Goal: Entertainment & Leisure: Consume media (video, audio)

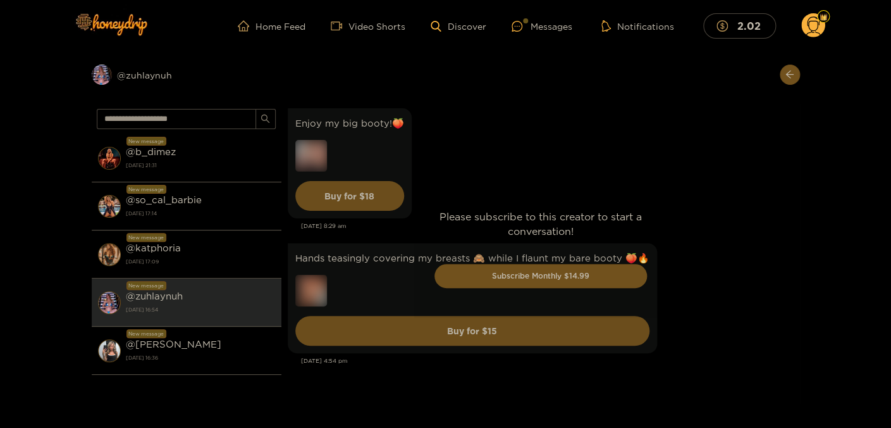
scroll to position [5054, 0]
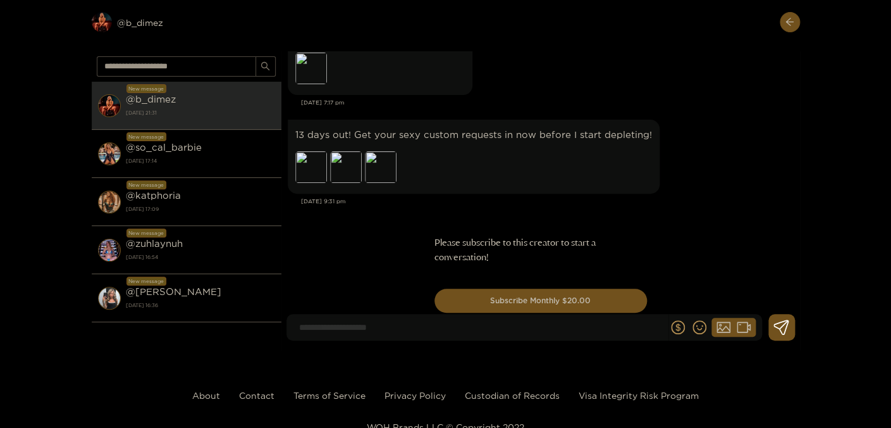
scroll to position [9576, 0]
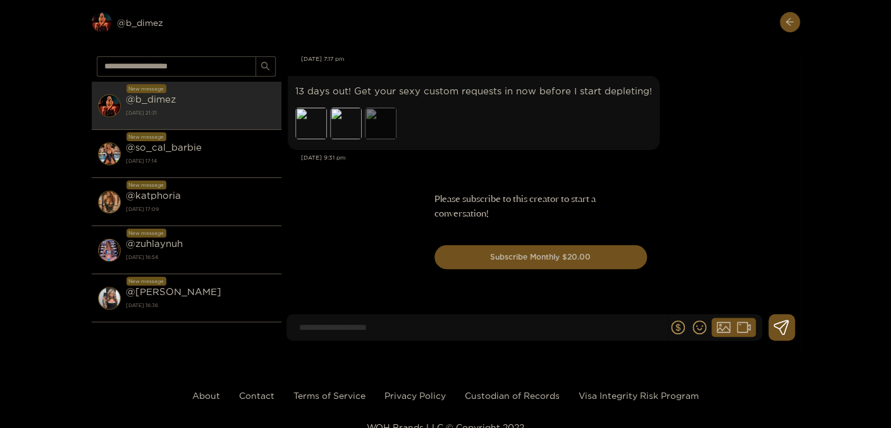
click at [377, 125] on div "Preview" at bounding box center [381, 124] width 32 height 32
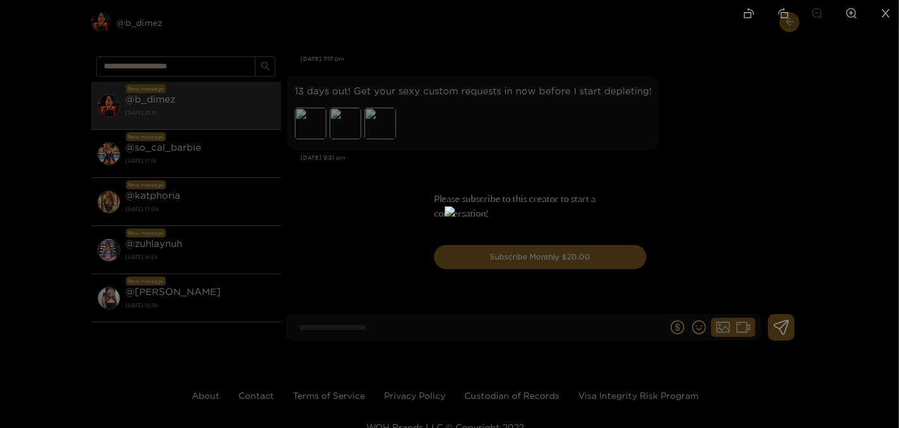
click at [726, 176] on div at bounding box center [449, 214] width 899 height 428
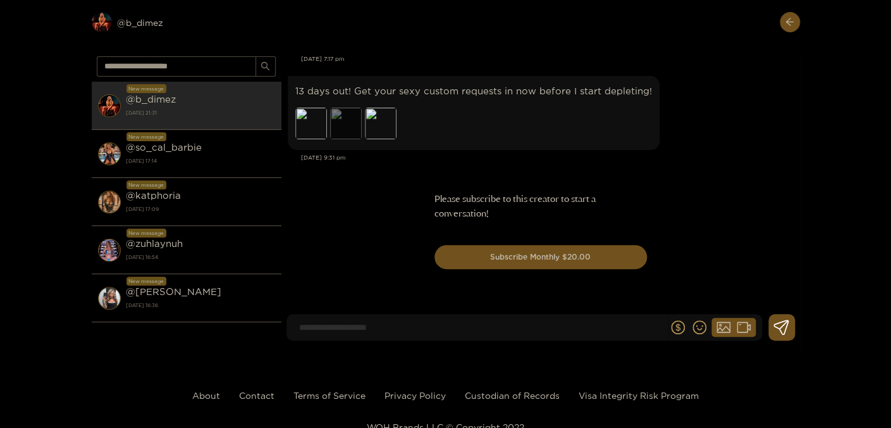
click at [345, 128] on div "Preview" at bounding box center [346, 124] width 32 height 32
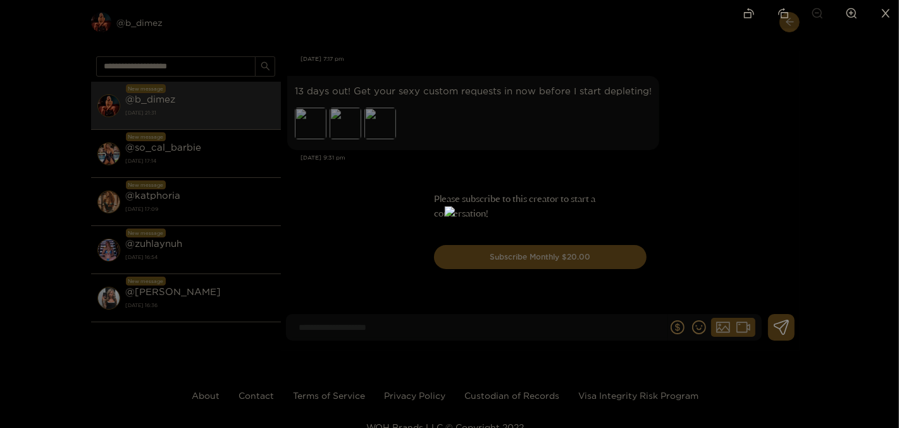
click at [726, 194] on div at bounding box center [449, 214] width 899 height 428
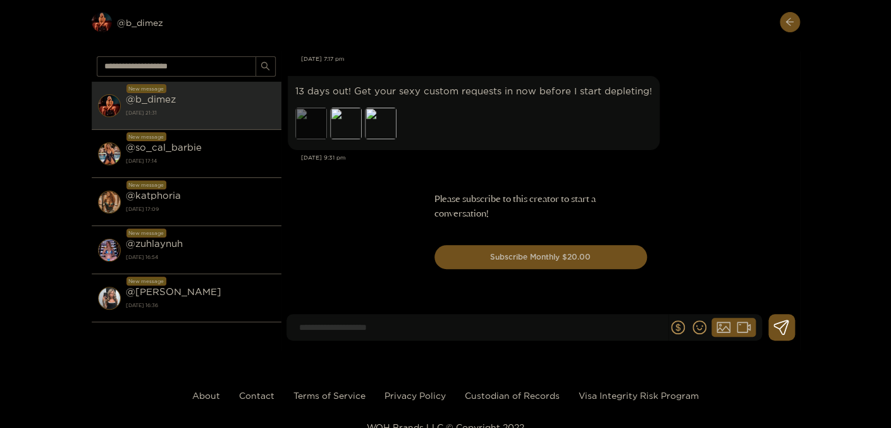
click at [303, 132] on div "Preview" at bounding box center [311, 124] width 32 height 32
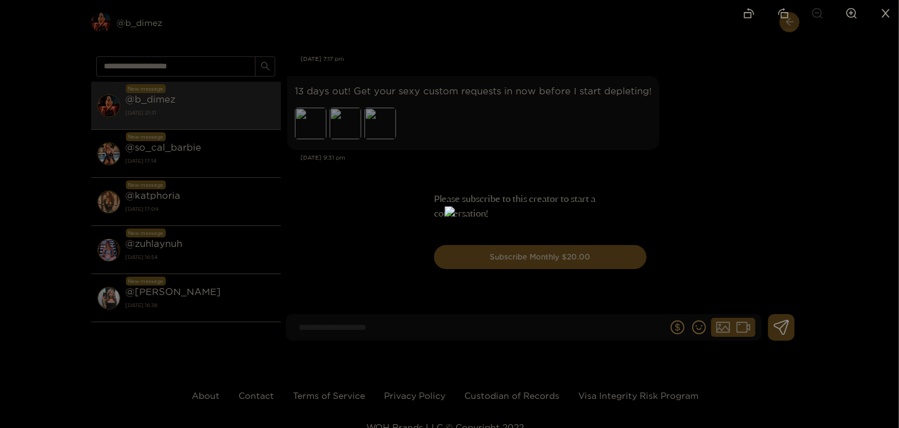
click at [743, 178] on div at bounding box center [449, 214] width 899 height 428
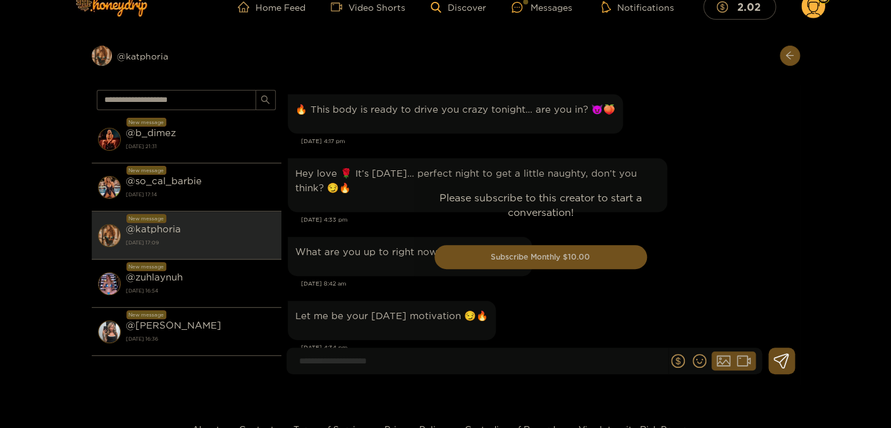
scroll to position [3601, 0]
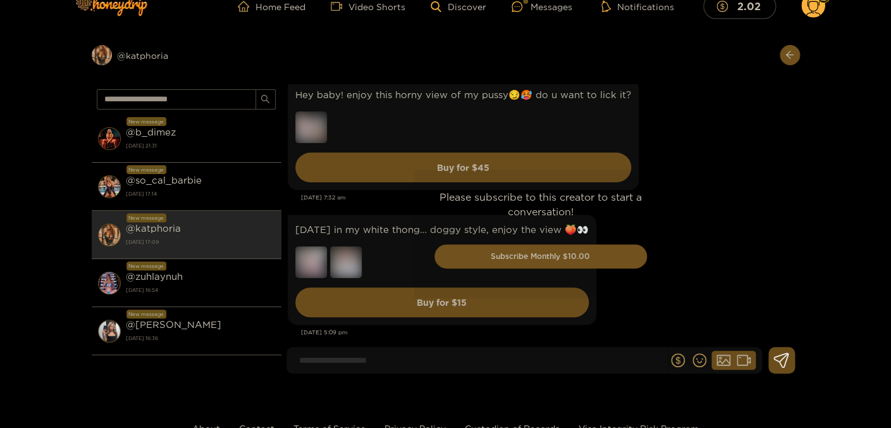
click at [674, 163] on div "Please subscribe to this creator to start a conversation! Subscribe Monthly $10…" at bounding box center [540, 233] width 519 height 299
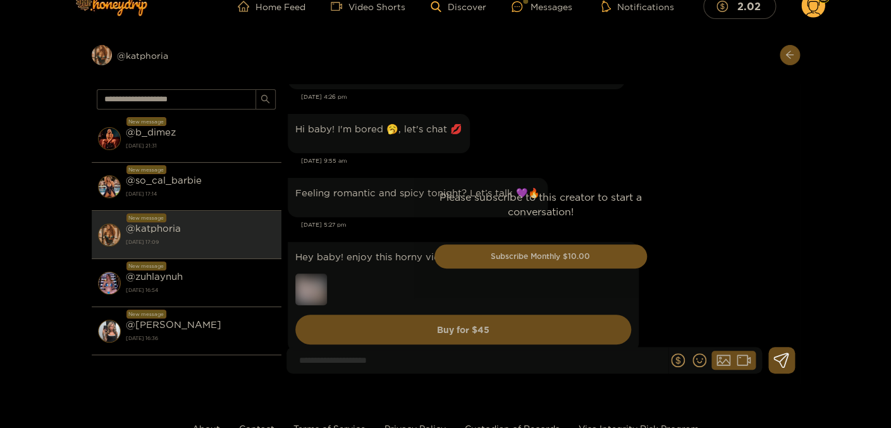
drag, startPoint x: 717, startPoint y: 196, endPoint x: 719, endPoint y: 212, distance: 15.9
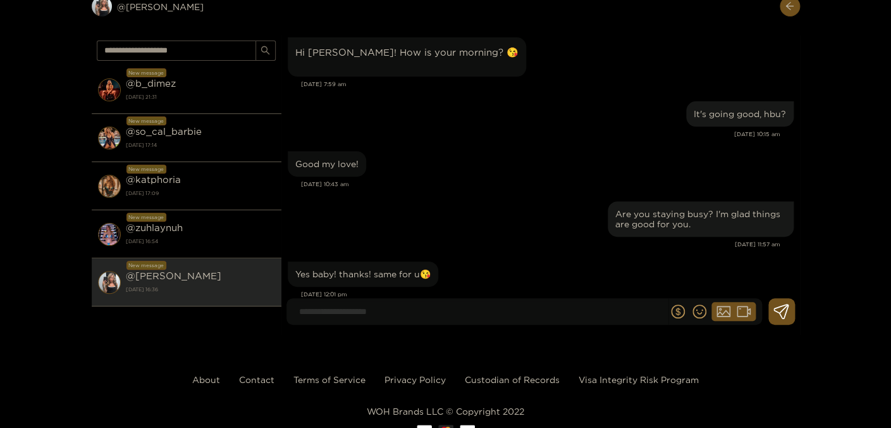
scroll to position [45460, 0]
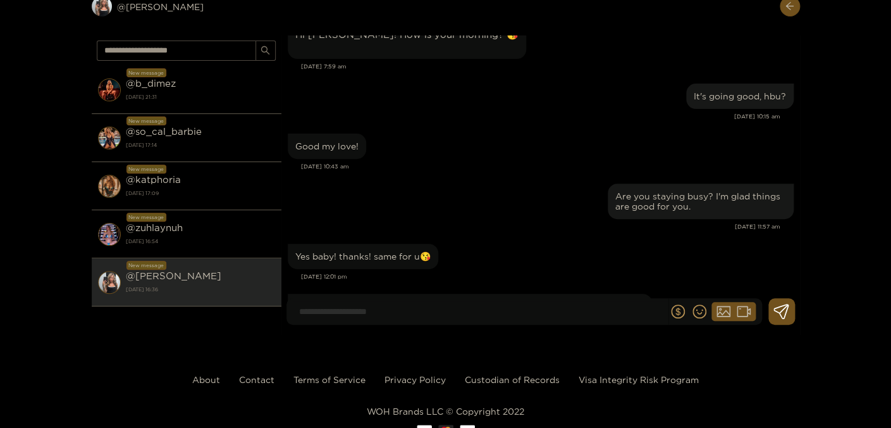
click at [386, 314] on input at bounding box center [480, 311] width 375 height 21
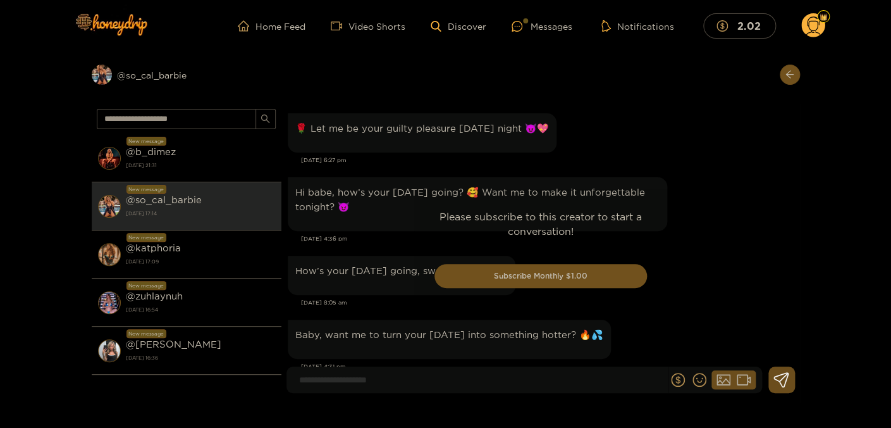
scroll to position [3276, 0]
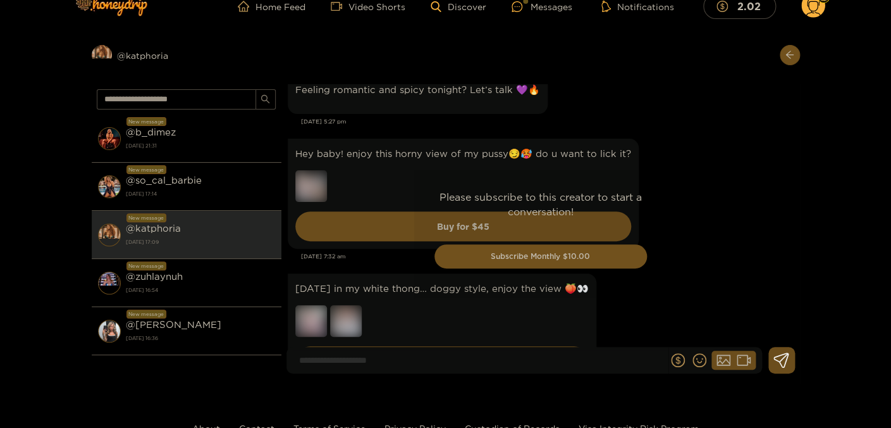
scroll to position [3601, 0]
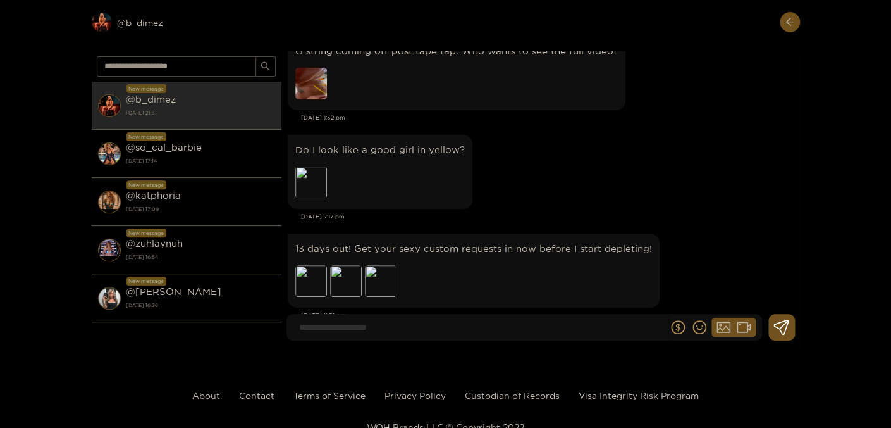
scroll to position [9380, 0]
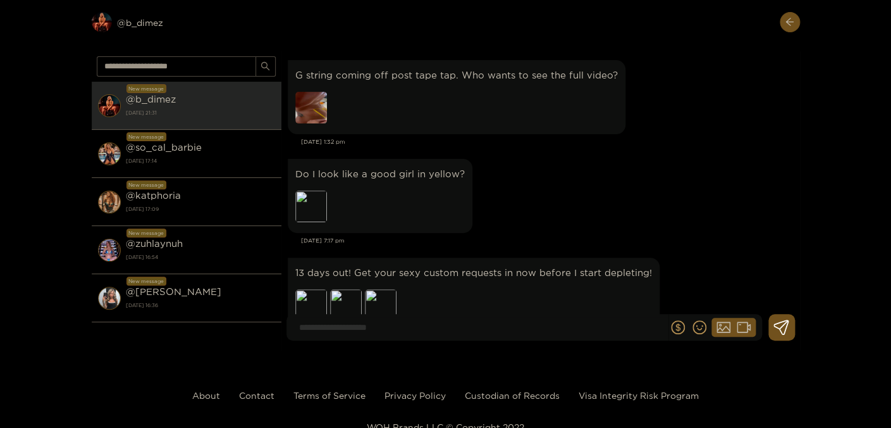
click at [321, 123] on img at bounding box center [311, 108] width 32 height 32
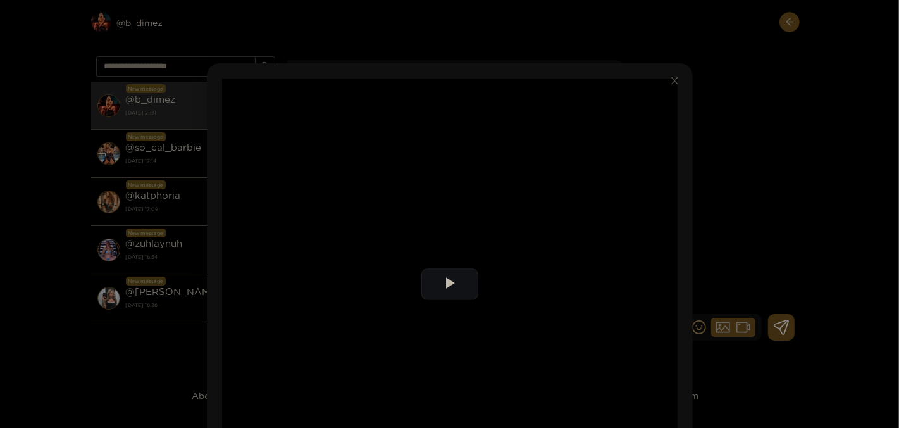
click at [763, 190] on div "**********" at bounding box center [449, 214] width 899 height 428
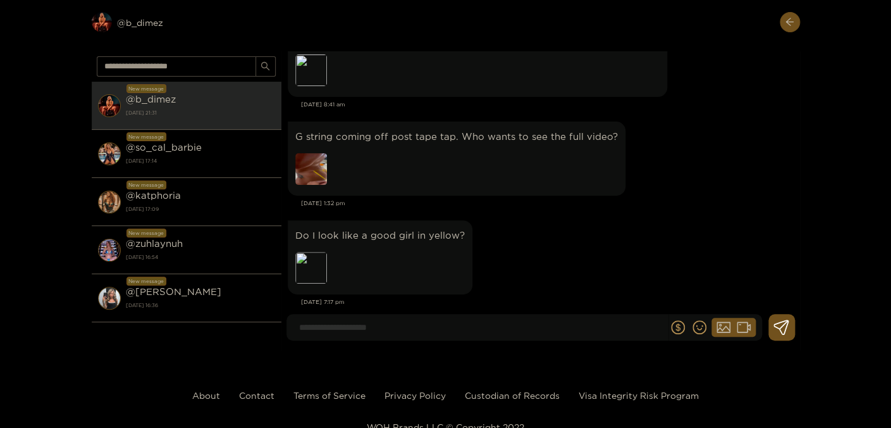
scroll to position [9243, 0]
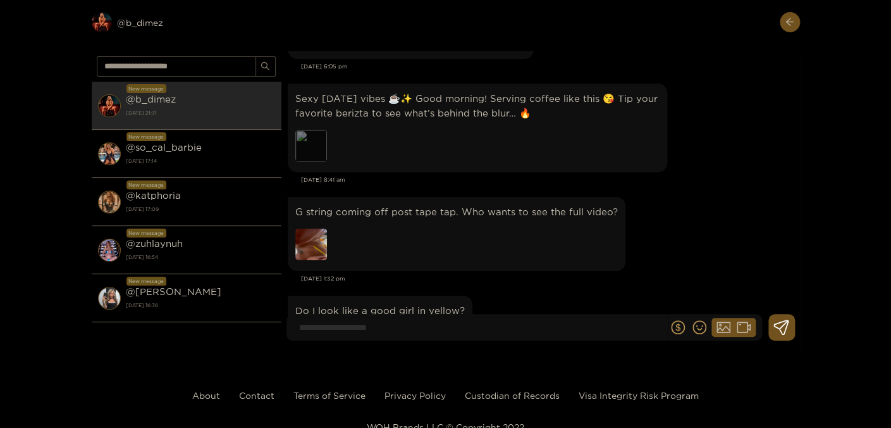
click at [319, 156] on div "Preview" at bounding box center [311, 146] width 32 height 32
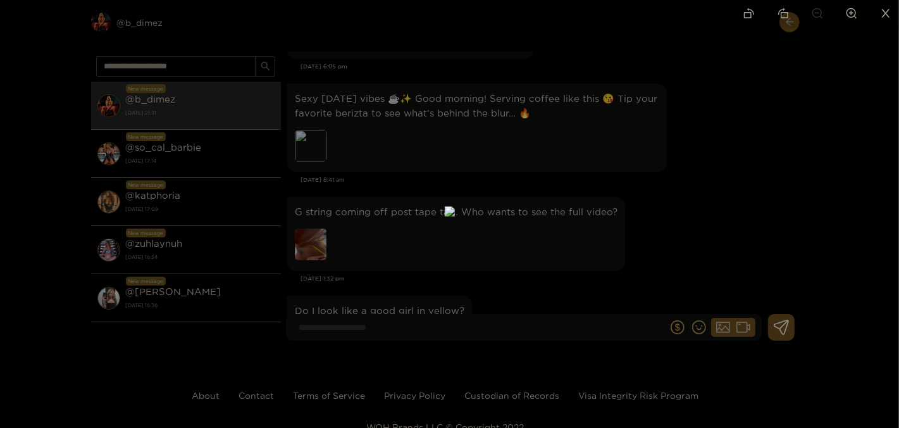
click at [689, 204] on div at bounding box center [449, 214] width 899 height 428
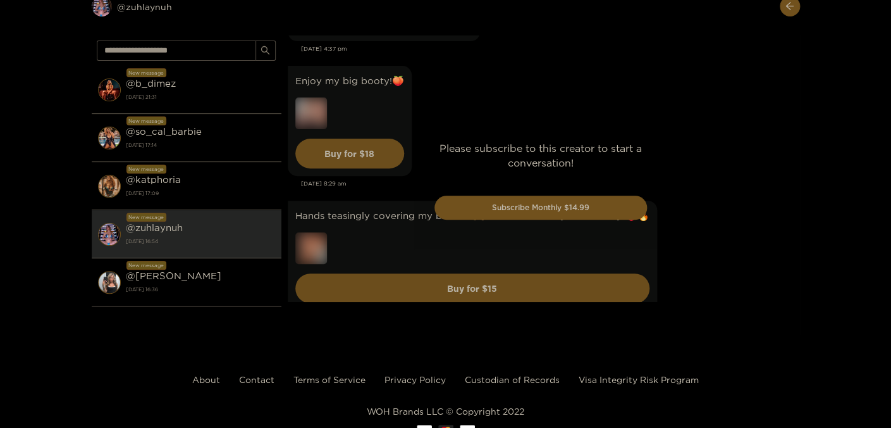
scroll to position [5054, 0]
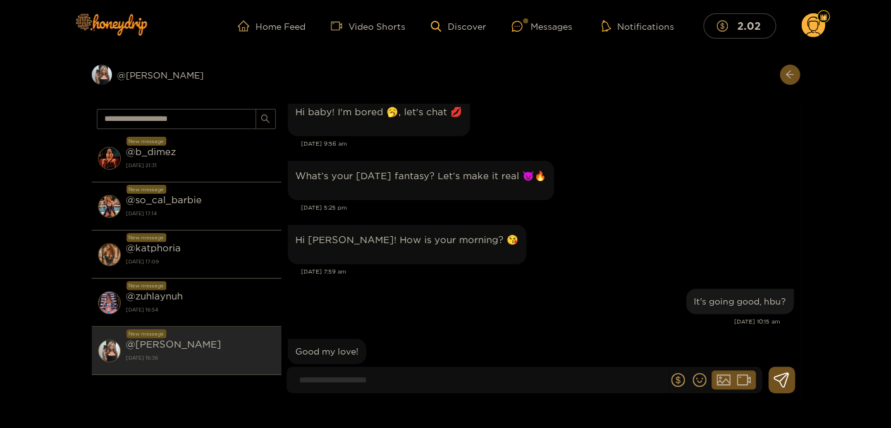
click at [40, 170] on div "Preview @ kendra New message @ b_dimez 24 September 2025 21:31 New message @ so…" at bounding box center [445, 227] width 891 height 351
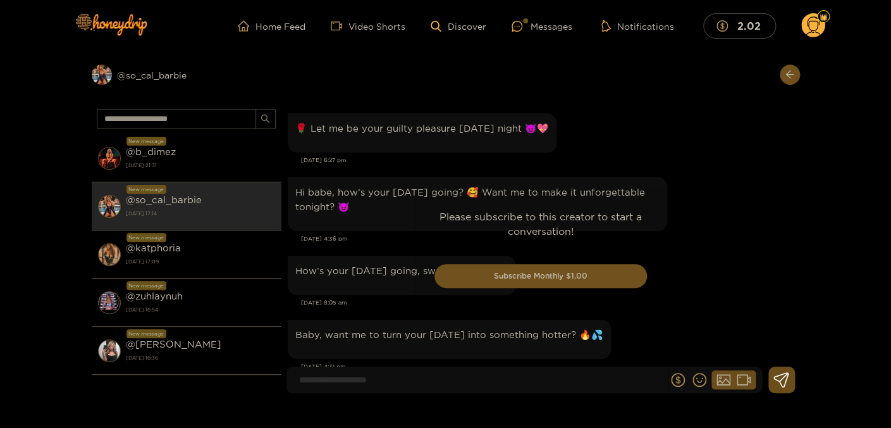
scroll to position [3276, 0]
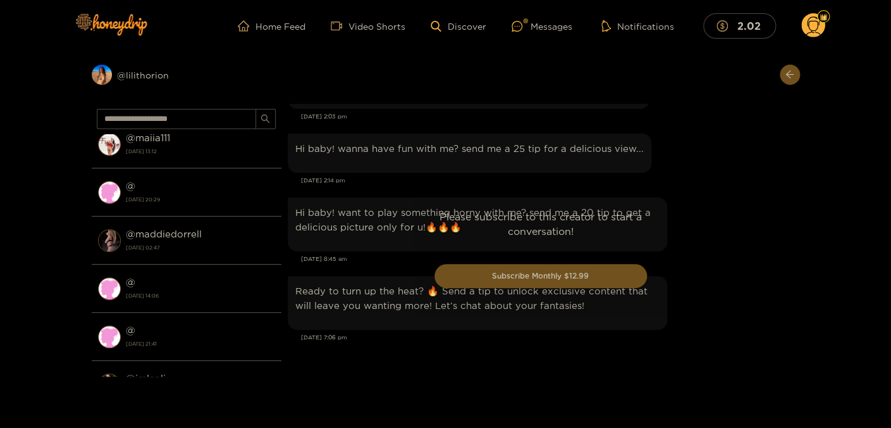
scroll to position [888, 0]
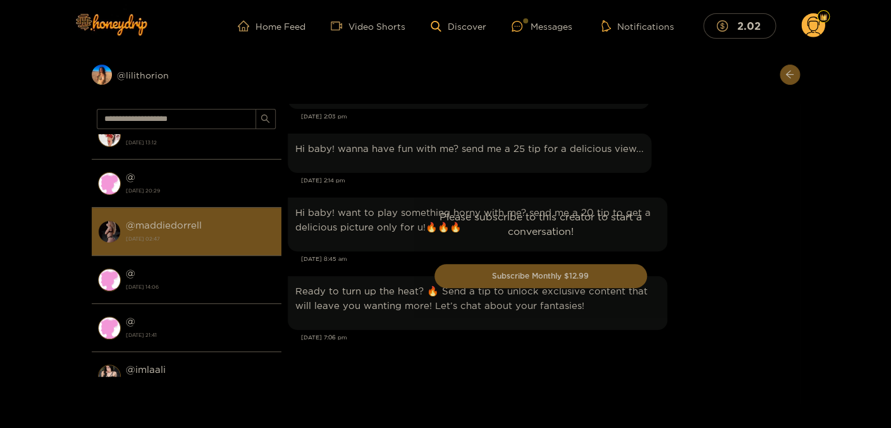
click at [187, 221] on strong "@ maddiedorrell" at bounding box center [164, 224] width 76 height 11
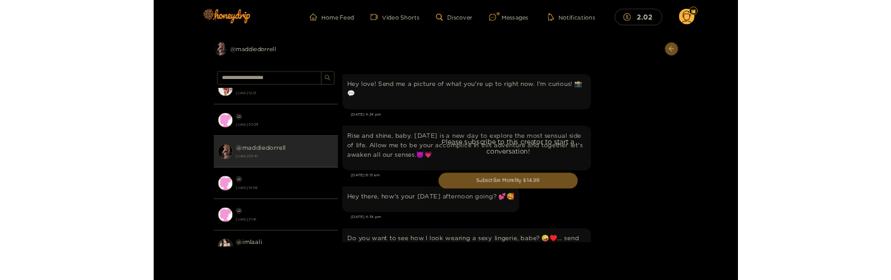
scroll to position [1487, 0]
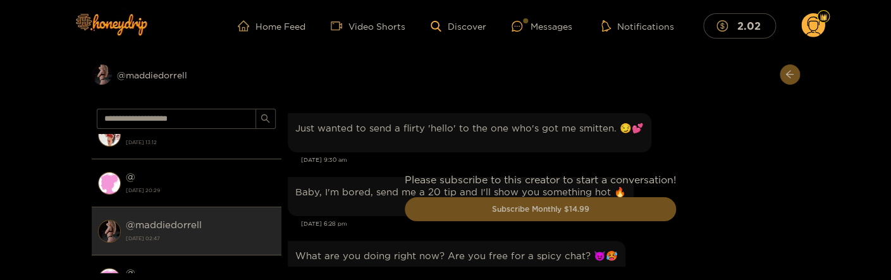
click at [714, 201] on div "Please subscribe to this creator to start a conversation! Subscribe Monthly $14…" at bounding box center [540, 202] width 519 height 196
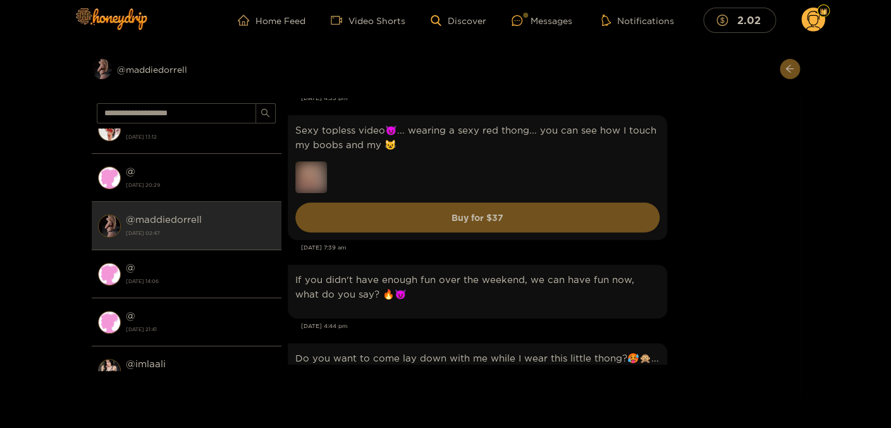
scroll to position [0, 0]
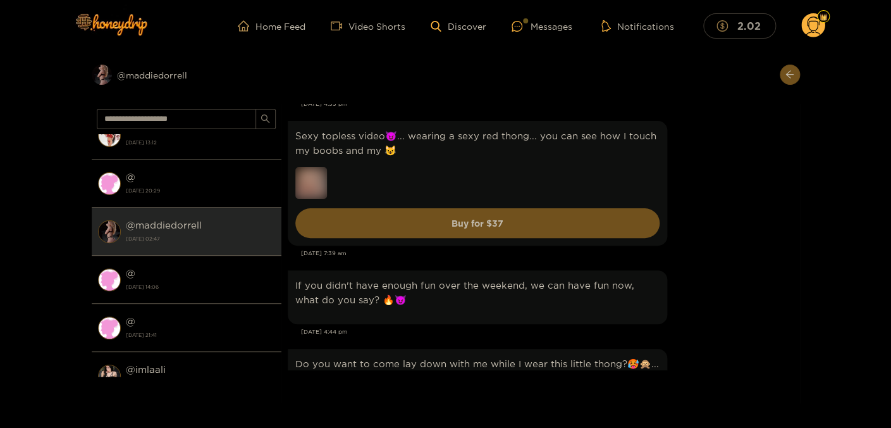
click at [741, 25] on mark "2.02" at bounding box center [749, 25] width 27 height 13
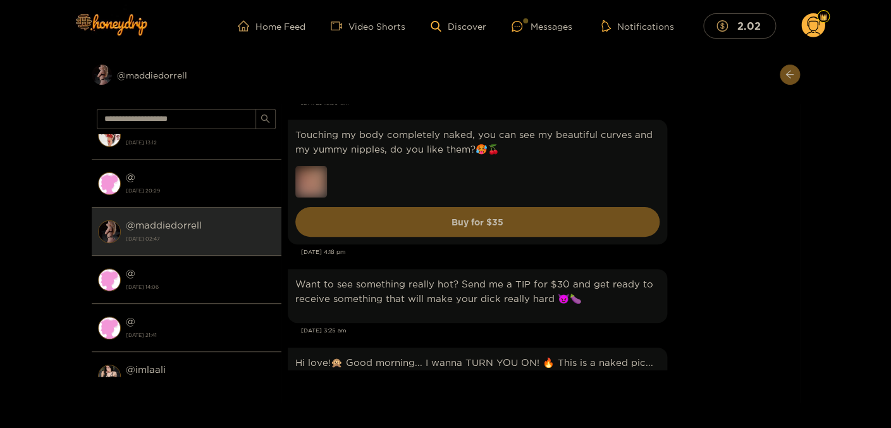
scroll to position [2937, 0]
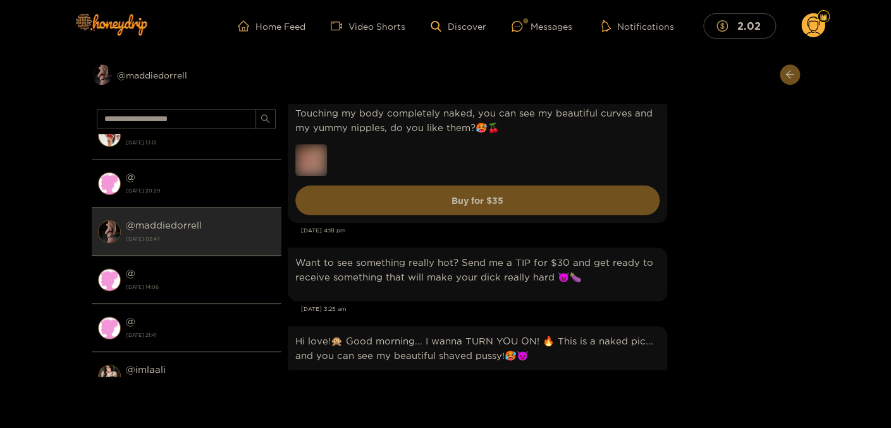
click at [52, 88] on div "Preview @ maddiedorrell New message @ b_dimez [DATE] 21:31 New message @ so_cal…" at bounding box center [445, 227] width 891 height 351
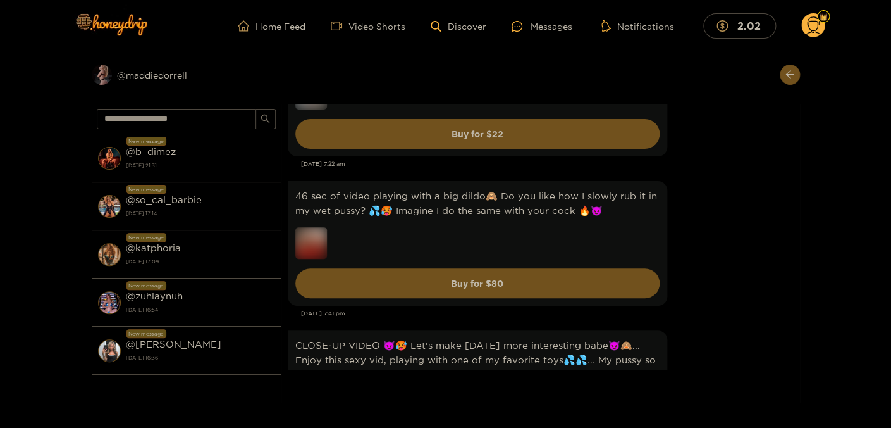
scroll to position [9905, 0]
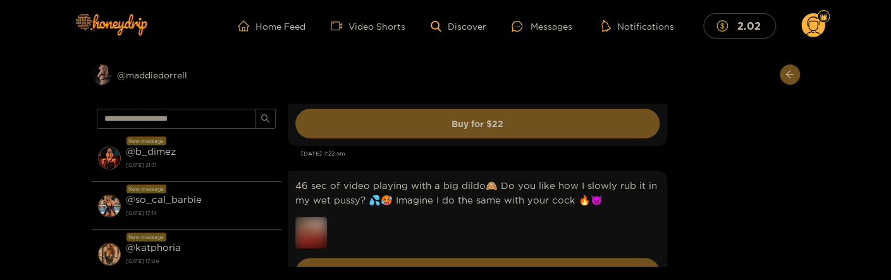
click at [763, 201] on div "46 sec of video playing with a big dildo🙈 Do you like how I slowly rub it in my…" at bounding box center [541, 233] width 506 height 131
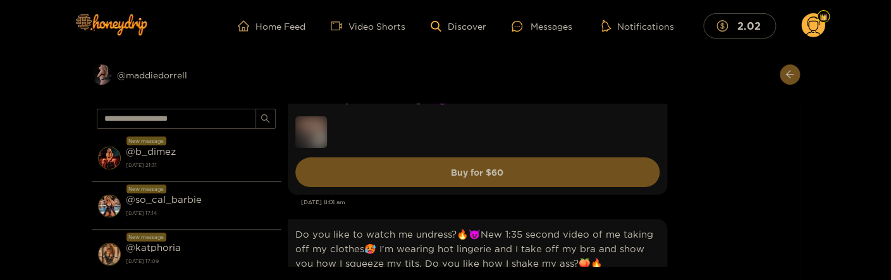
scroll to position [10793, 0]
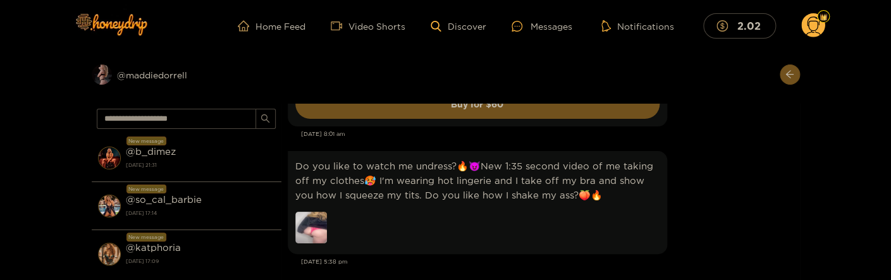
click at [319, 216] on img at bounding box center [311, 228] width 32 height 32
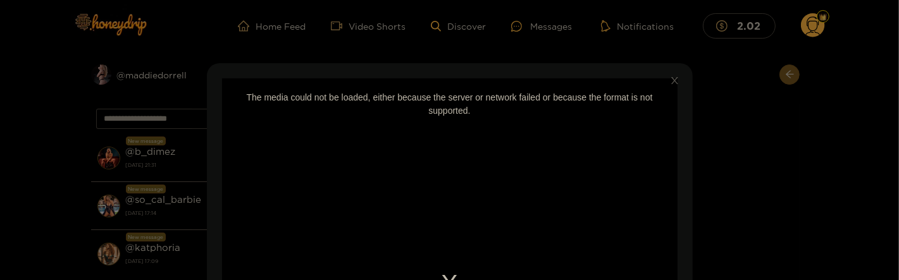
click at [520, 170] on div "The media could not be loaded, either because the server or network failed or b…" at bounding box center [449, 283] width 455 height 411
click at [671, 83] on icon "close" at bounding box center [674, 80] width 9 height 9
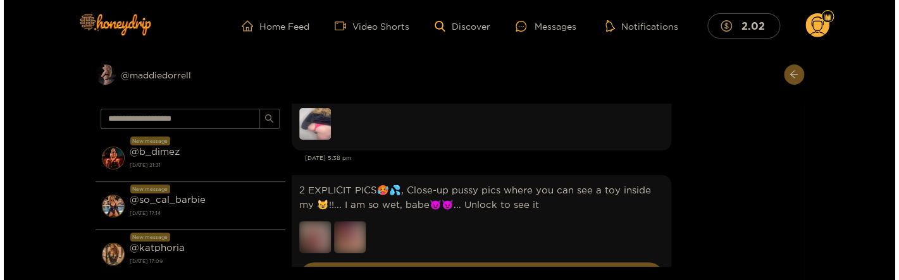
scroll to position [10861, 0]
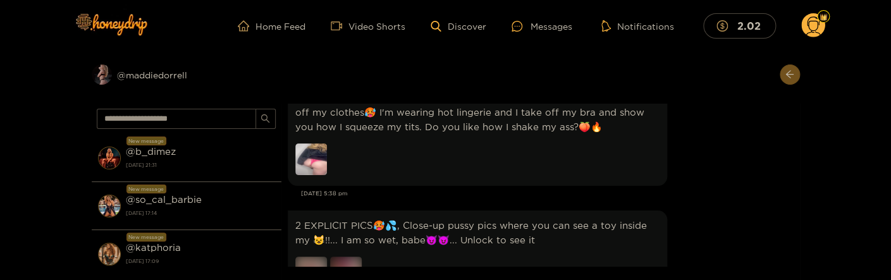
click at [326, 149] on img at bounding box center [311, 160] width 32 height 32
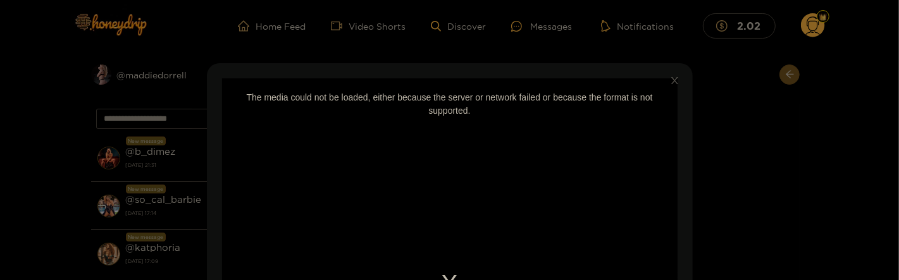
scroll to position [137, 0]
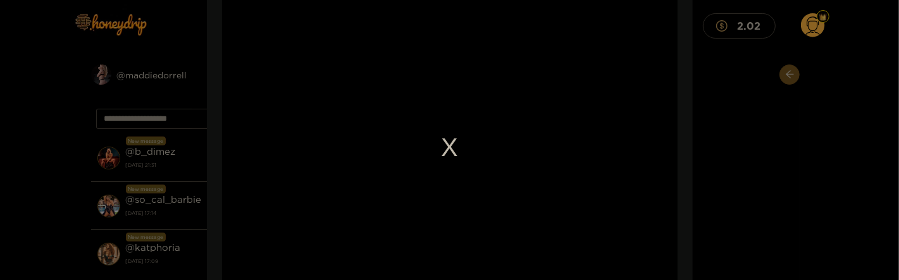
click at [451, 142] on div "The media could not be loaded, either because the server or network failed or b…" at bounding box center [449, 147] width 455 height 411
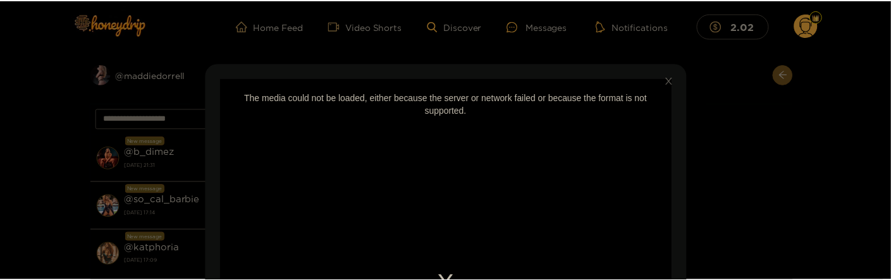
scroll to position [10916, 0]
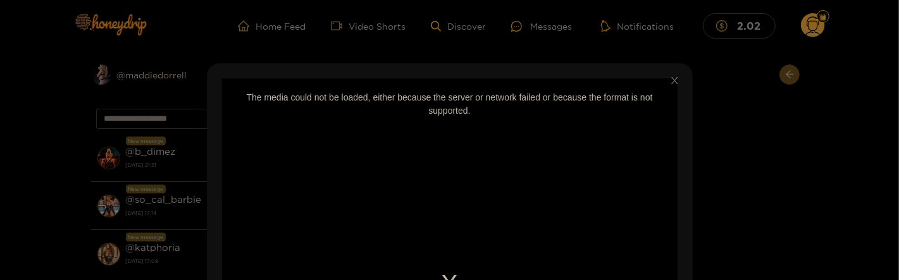
click at [670, 83] on icon "close" at bounding box center [674, 80] width 9 height 9
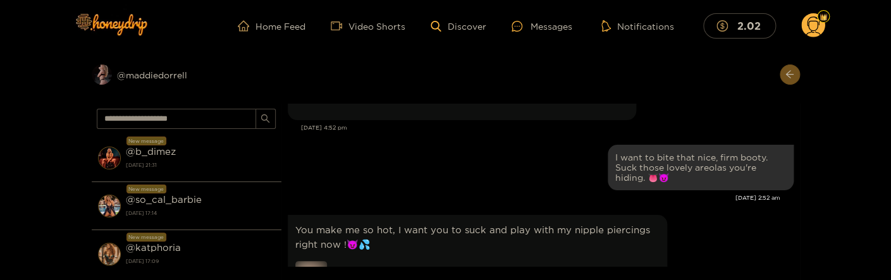
scroll to position [10545, 0]
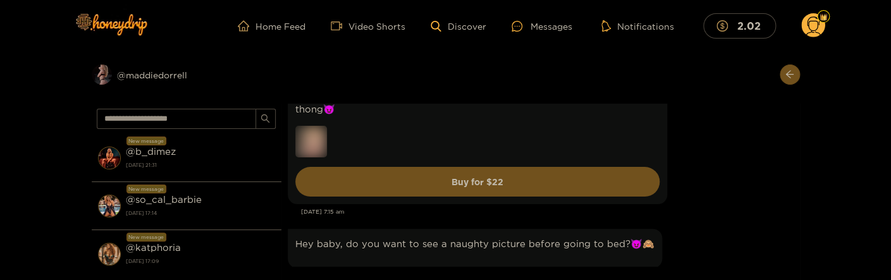
click at [728, 185] on div "You only have two options: See it or miss it 😏... I am only wearing a sexy thon…" at bounding box center [541, 142] width 506 height 131
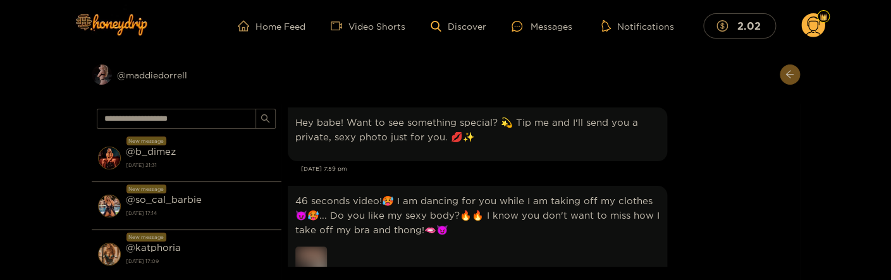
scroll to position [13209, 0]
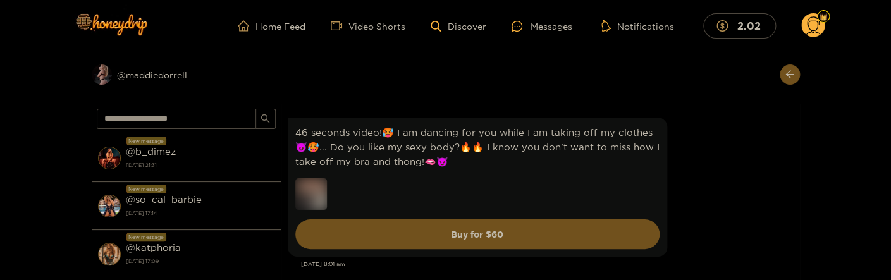
click at [715, 195] on div "46 seconds video!🥵 I am dancing for you while I am taking off my clothes😈🥵... D…" at bounding box center [541, 186] width 506 height 145
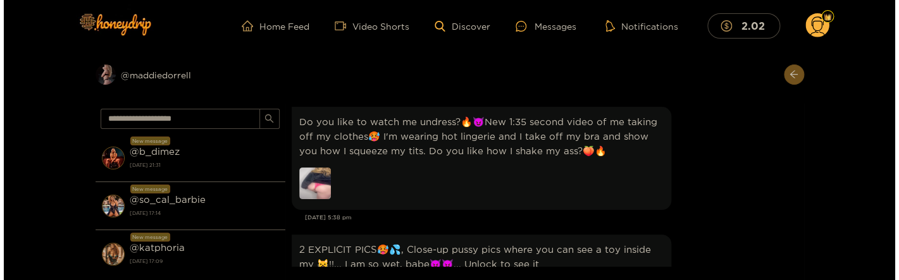
scroll to position [13414, 0]
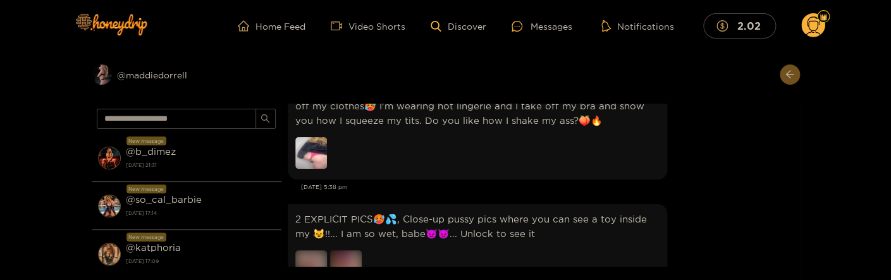
click at [321, 155] on img at bounding box center [311, 153] width 32 height 32
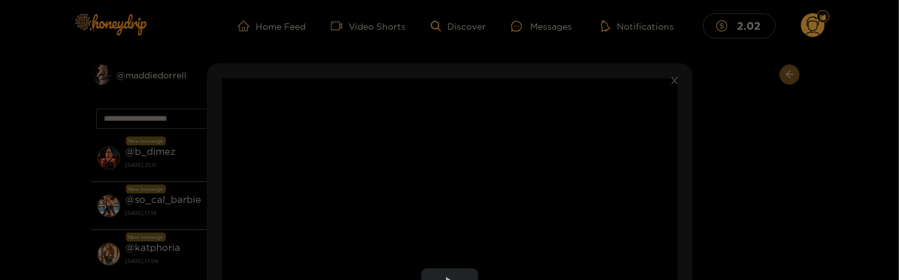
click at [447, 230] on video "Video Player" at bounding box center [449, 283] width 455 height 411
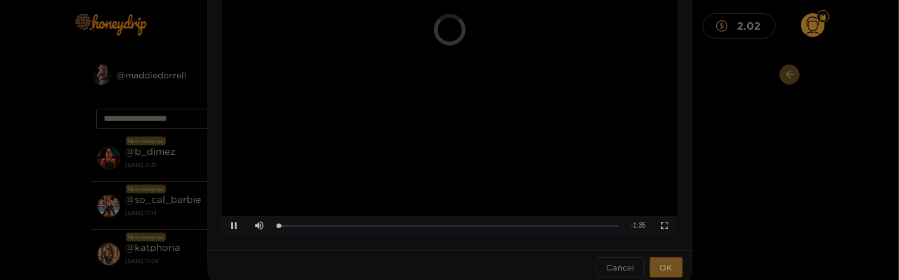
scroll to position [273, 0]
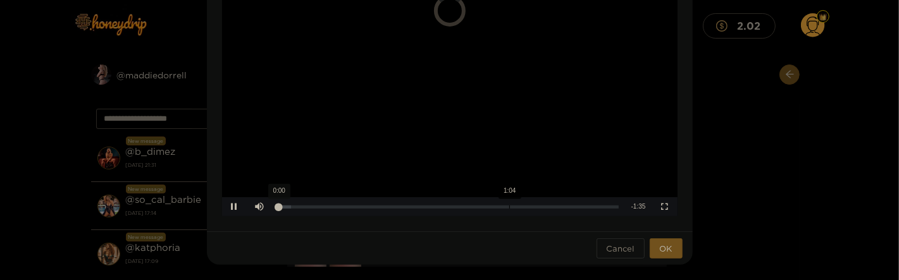
click at [505, 202] on div "Loaded : 3.70% 1:04 0:00" at bounding box center [449, 206] width 352 height 19
click at [279, 207] on div "0:00" at bounding box center [279, 207] width 0 height 3
drag, startPoint x: 276, startPoint y: 207, endPoint x: 270, endPoint y: 204, distance: 7.1
click at [273, 204] on div "Loaded : 9.87% 0:00 0:00" at bounding box center [449, 206] width 352 height 19
click at [308, 207] on div "Loaded : 17.06% 0:09 0:03" at bounding box center [449, 207] width 340 height 3
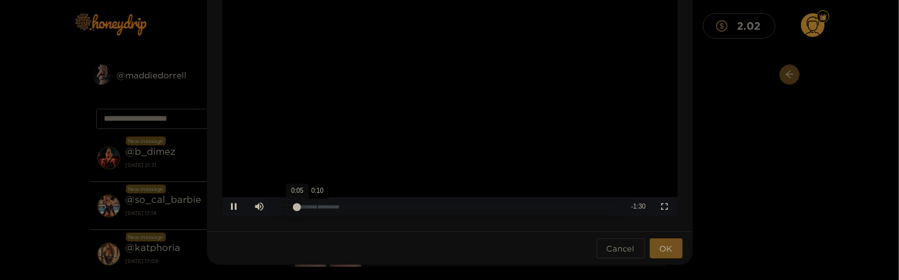
click at [317, 208] on div "0:10" at bounding box center [317, 207] width 1 height 3
drag, startPoint x: 314, startPoint y: 208, endPoint x: 337, endPoint y: 208, distance: 23.4
click at [337, 208] on div "Loaded : 18.34% 0:16 0:06" at bounding box center [449, 207] width 340 height 3
drag, startPoint x: 299, startPoint y: 207, endPoint x: 362, endPoint y: 209, distance: 63.9
click at [362, 209] on div "Loaded : 19.19% 0:22 0:07" at bounding box center [449, 206] width 352 height 19
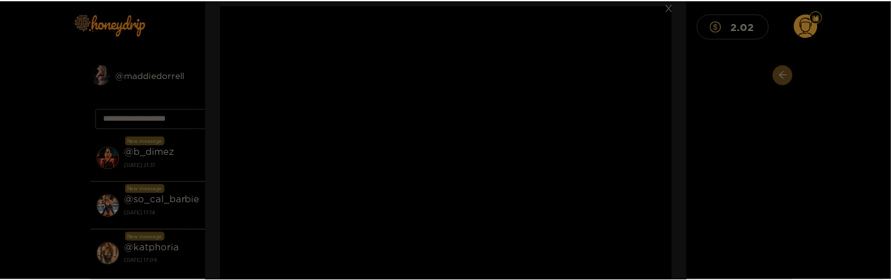
scroll to position [68, 0]
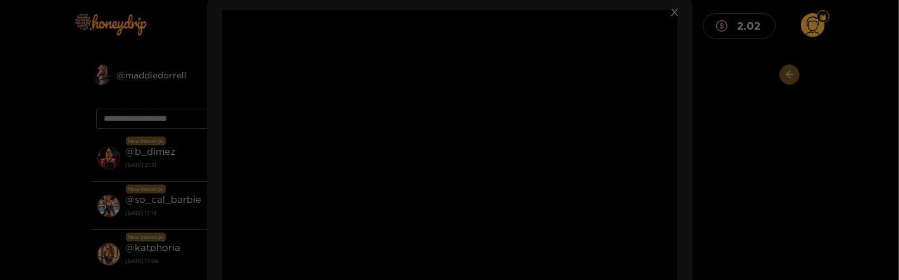
click at [673, 16] on icon "close" at bounding box center [674, 12] width 7 height 7
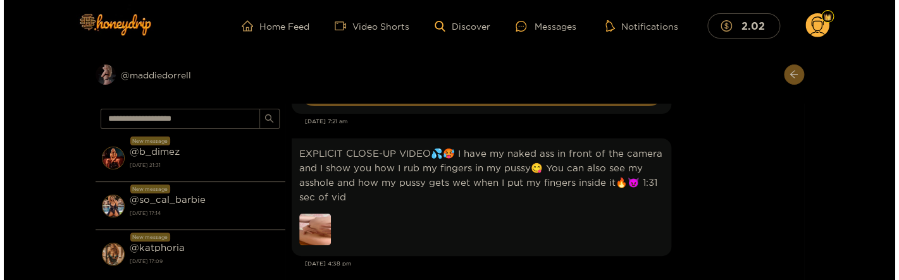
scroll to position [16075, 0]
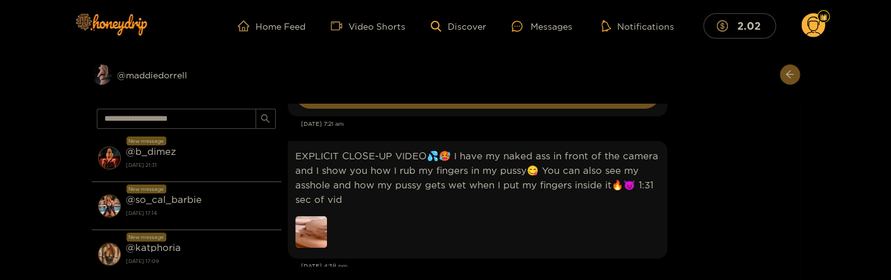
click at [312, 223] on img at bounding box center [311, 232] width 32 height 32
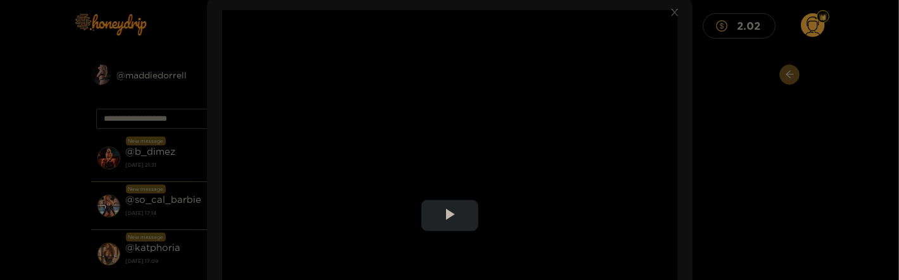
scroll to position [137, 0]
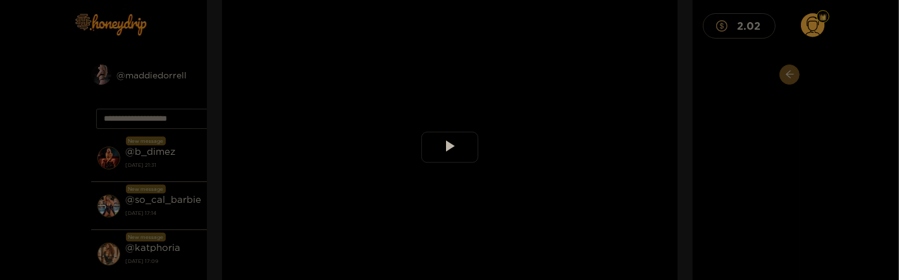
click at [450, 147] on span "Video Player" at bounding box center [450, 147] width 0 height 0
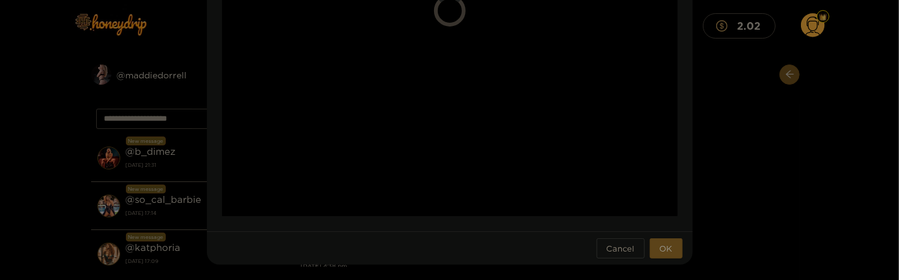
click at [667, 250] on span "OK" at bounding box center [666, 248] width 13 height 13
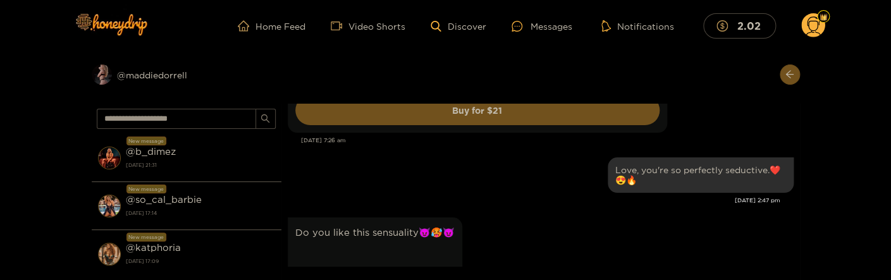
scroll to position [3156, 0]
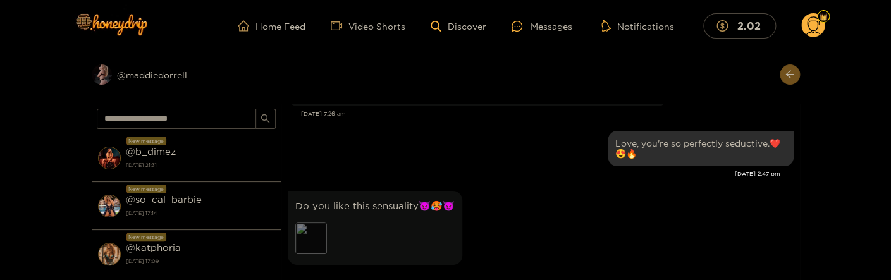
click at [306, 223] on div "Preview" at bounding box center [311, 239] width 32 height 32
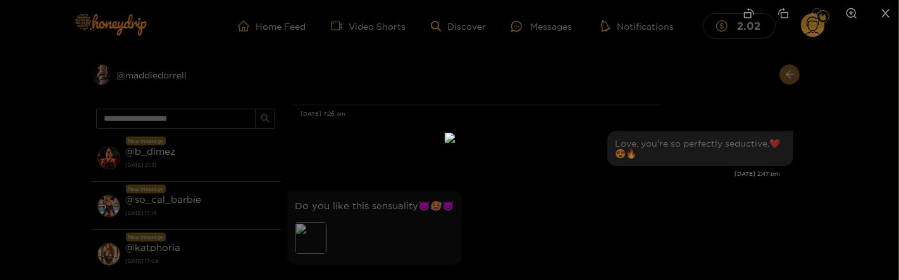
click at [706, 207] on div at bounding box center [449, 140] width 899 height 280
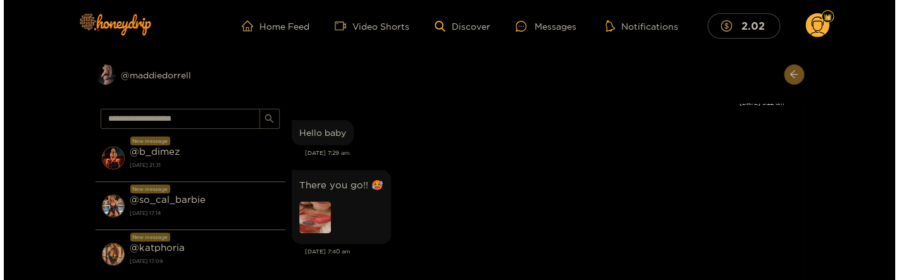
scroll to position [6777, 0]
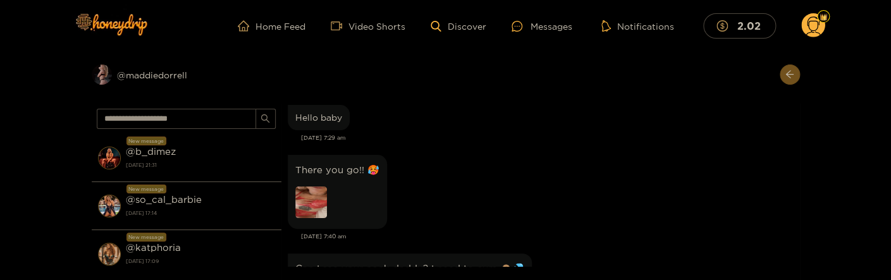
click at [311, 187] on img at bounding box center [311, 203] width 32 height 32
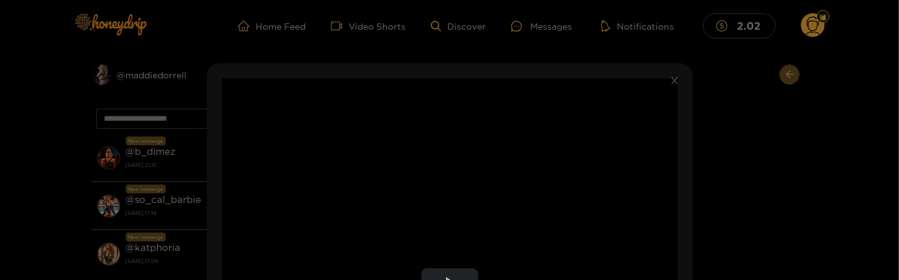
click at [627, 153] on video "Video Player" at bounding box center [449, 283] width 455 height 411
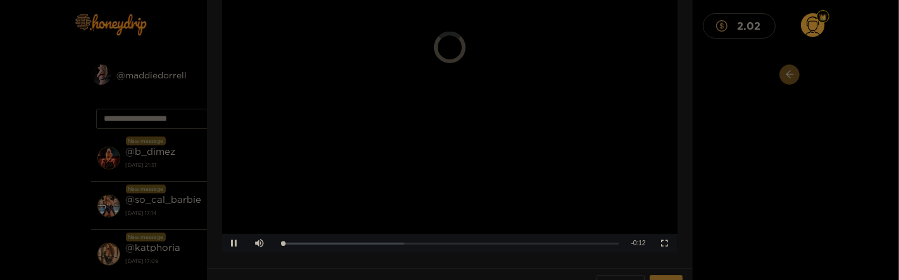
scroll to position [273, 0]
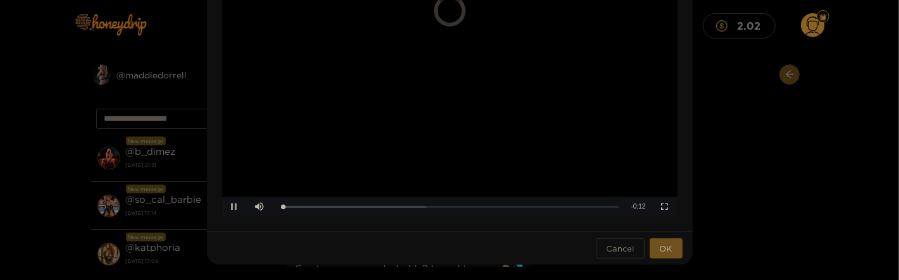
click at [235, 207] on span "Video Player" at bounding box center [235, 207] width 0 height 0
click at [665, 249] on span "OK" at bounding box center [666, 248] width 13 height 13
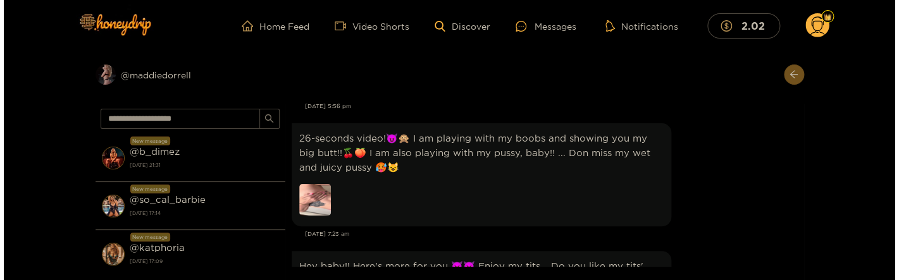
scroll to position [11832, 0]
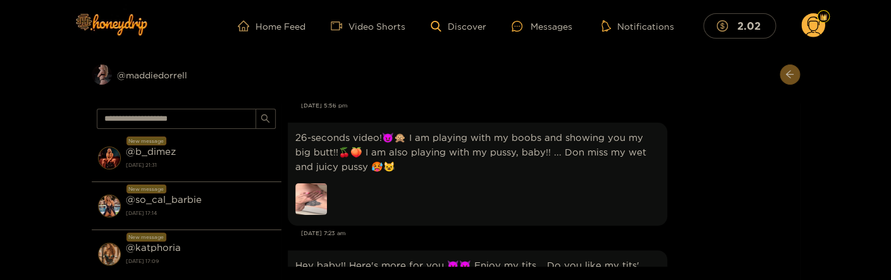
click at [318, 183] on img at bounding box center [311, 199] width 32 height 32
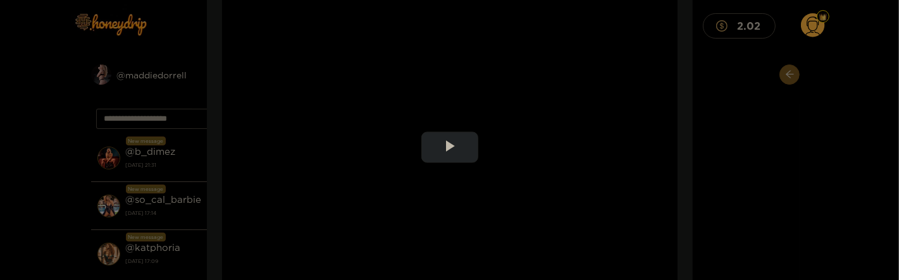
scroll to position [205, 0]
click at [467, 94] on button "Play Video" at bounding box center [449, 79] width 57 height 31
click at [487, 144] on video "Video Player" at bounding box center [449, 147] width 455 height 411
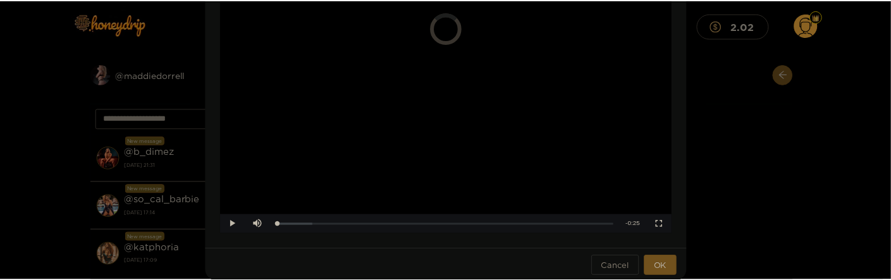
scroll to position [273, 0]
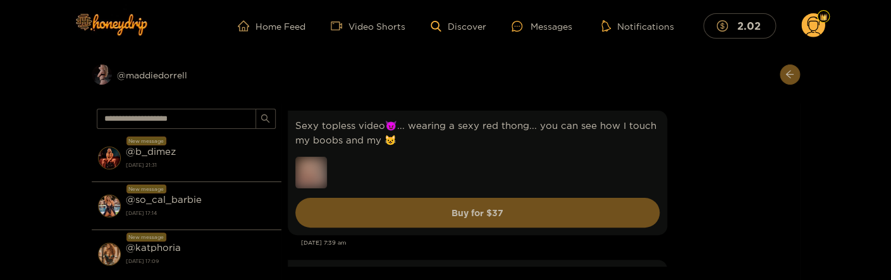
scroll to position [27530, 0]
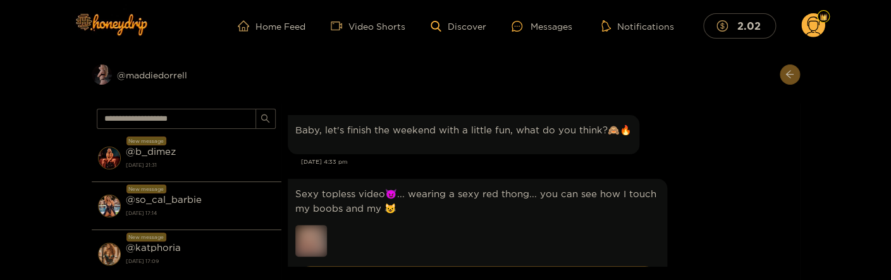
click at [715, 201] on div "Sexy topless video😈... wearing a sexy red thong... you can see how I touch my b…" at bounding box center [541, 241] width 506 height 131
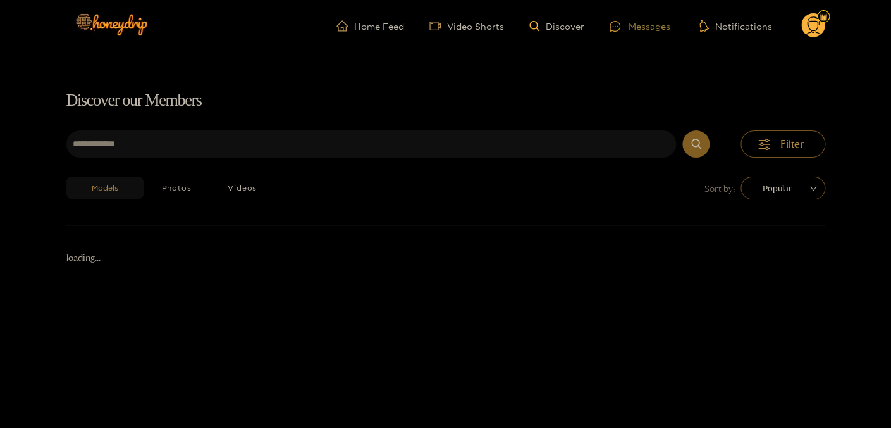
click at [639, 25] on div "Messages" at bounding box center [640, 26] width 61 height 15
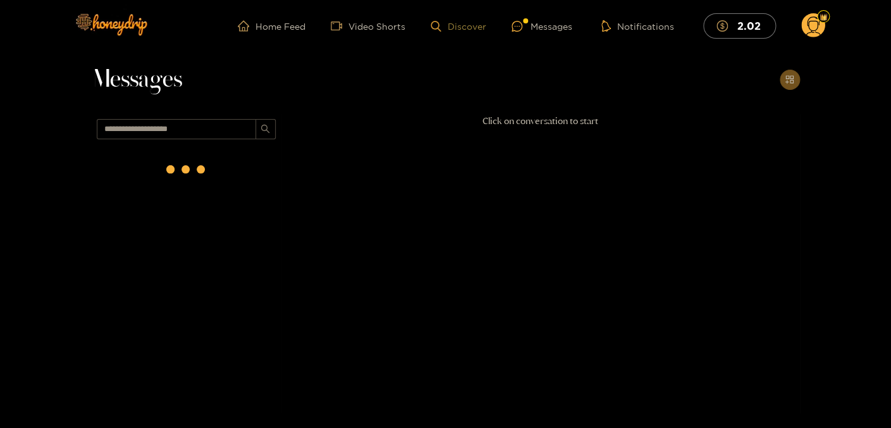
click at [468, 26] on link "Discover" at bounding box center [458, 26] width 55 height 11
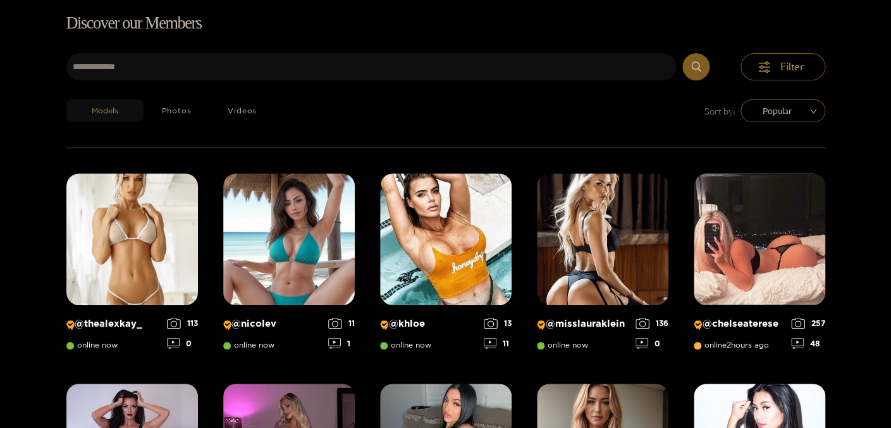
click at [559, 27] on h1 "Discover our Members" at bounding box center [445, 23] width 759 height 27
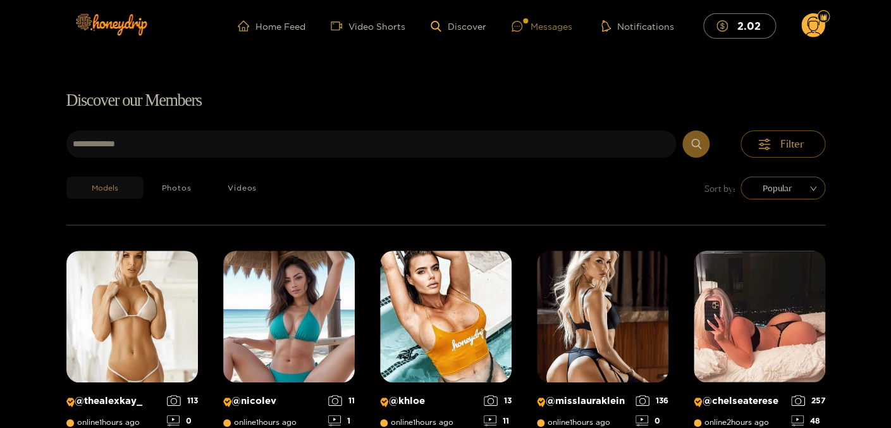
click at [553, 29] on div "Messages" at bounding box center [542, 26] width 61 height 15
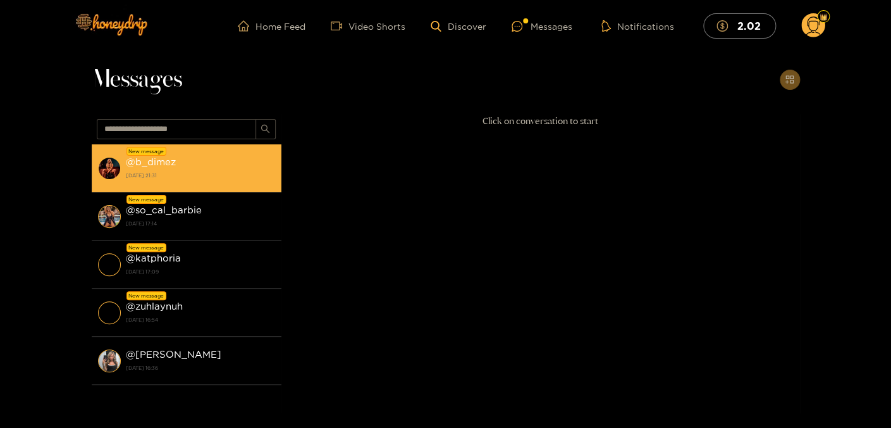
click at [182, 161] on div "@ b_dimez 24 September 2025 21:31" at bounding box center [200, 168] width 149 height 28
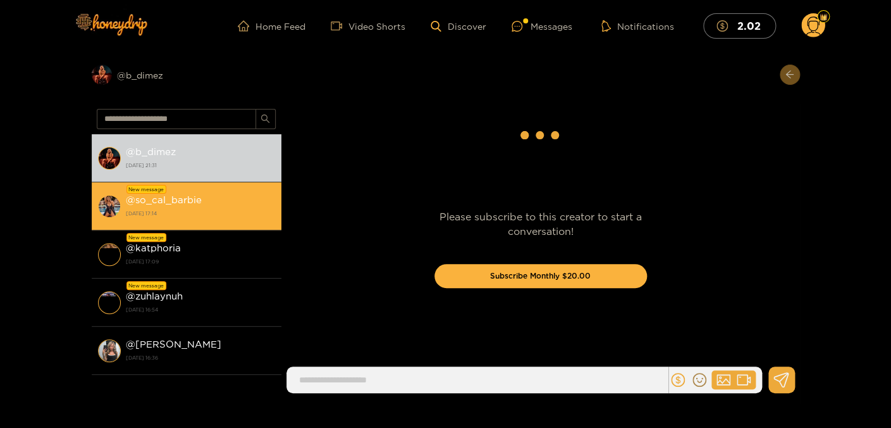
click at [196, 218] on strong "[DATE] 17:14" at bounding box center [200, 212] width 149 height 11
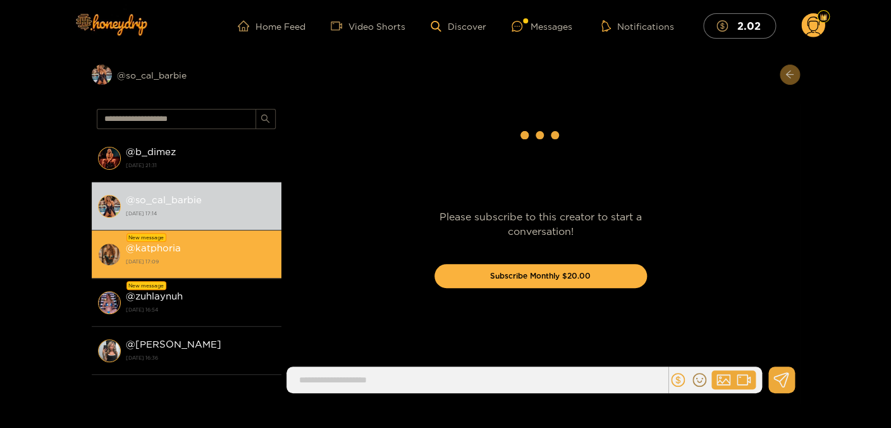
click at [203, 254] on div "@ katphoria 24 September 2025 17:09" at bounding box center [200, 254] width 149 height 28
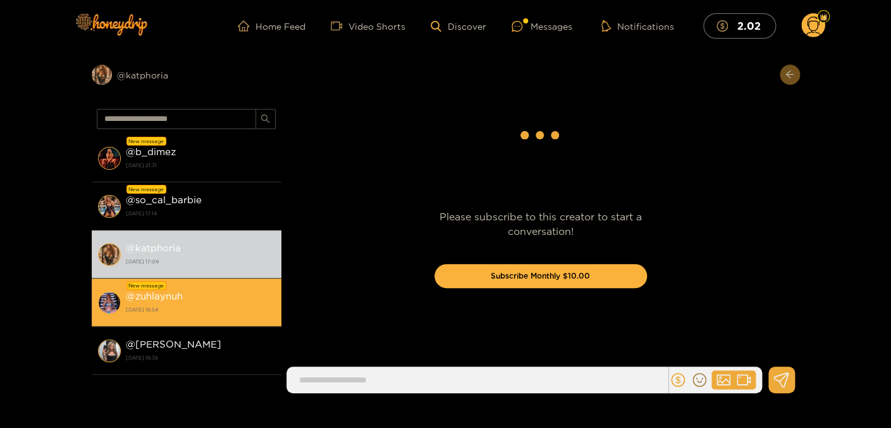
click at [195, 290] on div "@ zuhlaynuh 24 September 2025 16:54" at bounding box center [200, 302] width 149 height 28
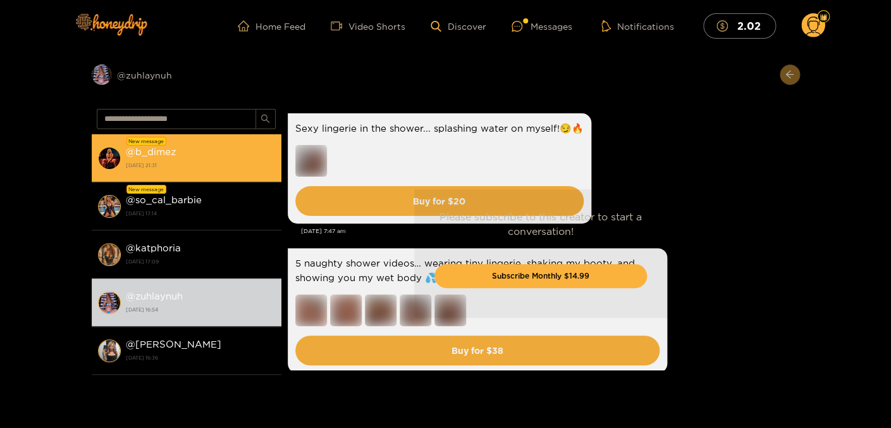
click at [224, 159] on div "@ b_dimez 24 September 2025 21:31" at bounding box center [200, 158] width 149 height 28
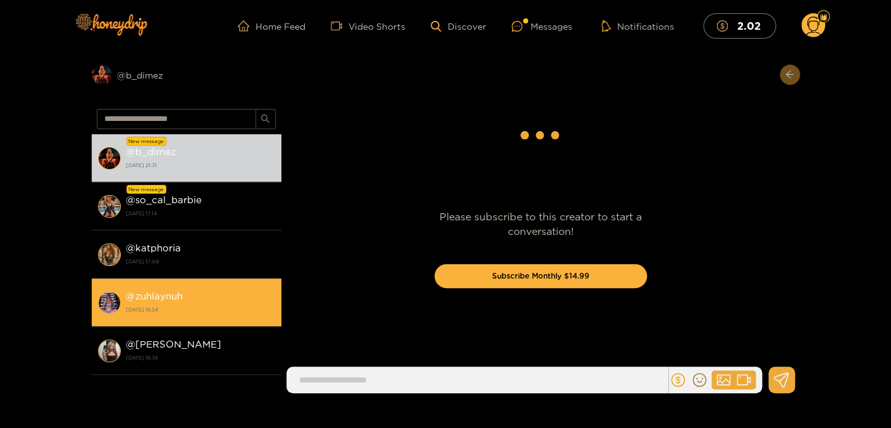
click at [204, 295] on div "@ zuhlaynuh 24 September 2025 16:54" at bounding box center [200, 302] width 149 height 28
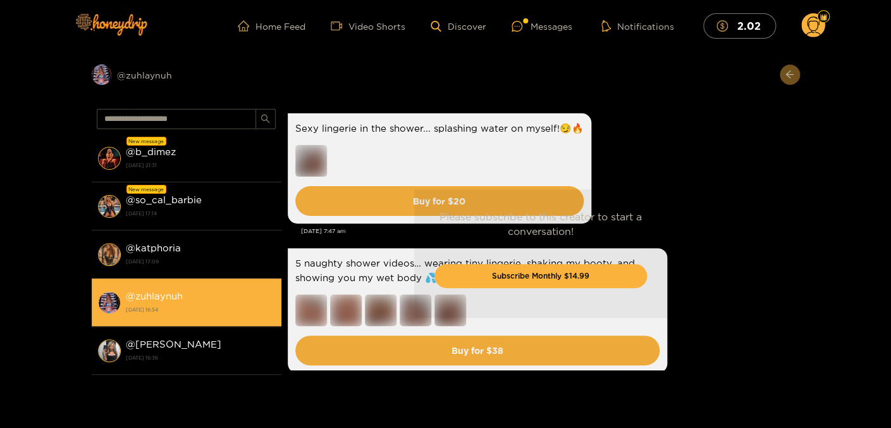
scroll to position [3051, 0]
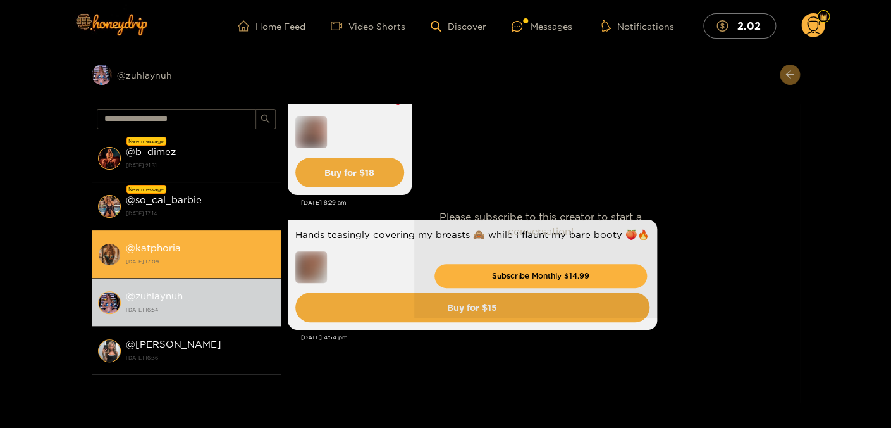
click at [216, 230] on li "@ katphoria 24 September 2025 17:09" at bounding box center [187, 254] width 190 height 48
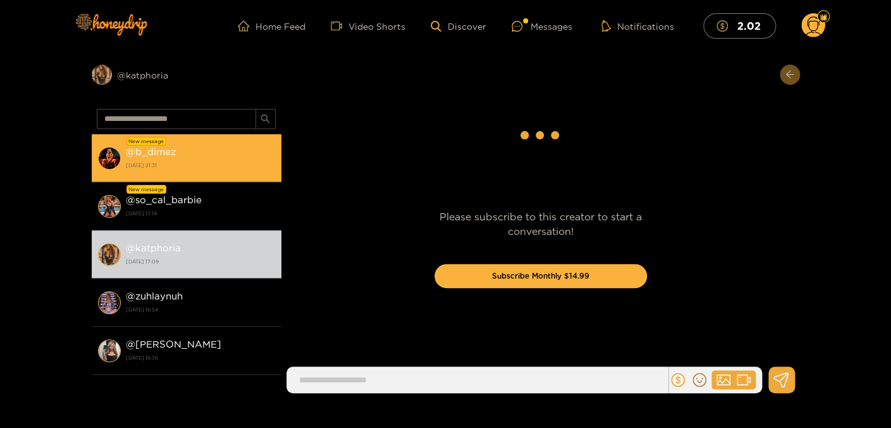
click at [210, 155] on div "@ b_dimez 24 September 2025 21:31" at bounding box center [200, 158] width 149 height 28
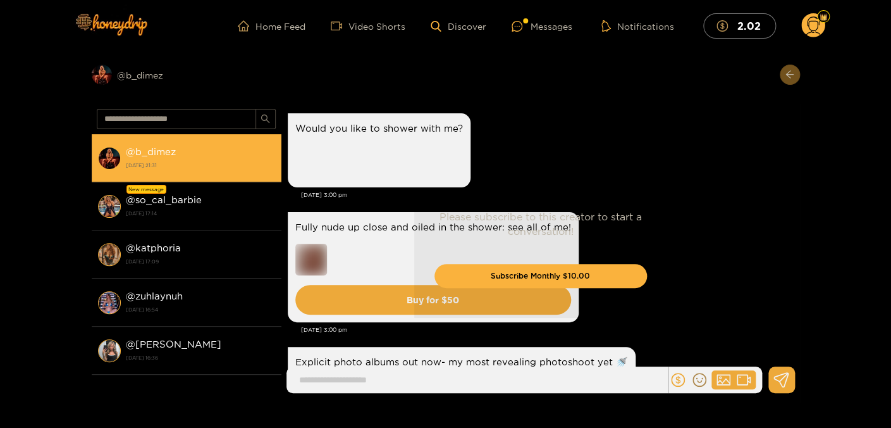
scroll to position [2572, 0]
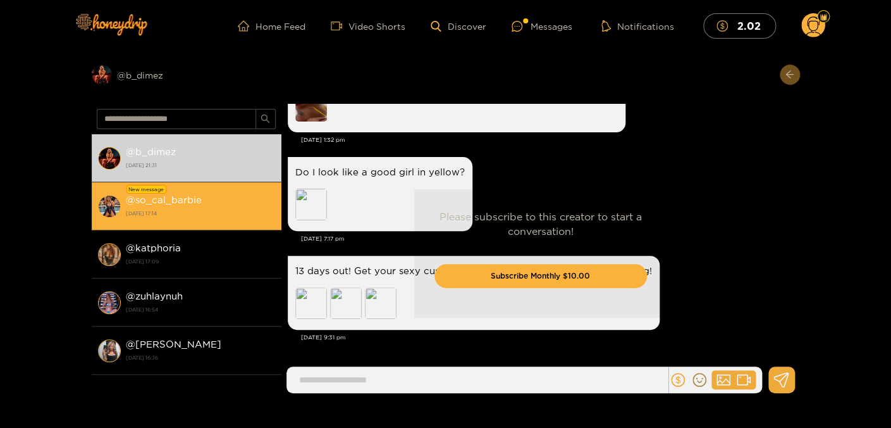
click at [225, 206] on div "@ so_cal_barbie 24 September 2025 17:14" at bounding box center [200, 206] width 149 height 28
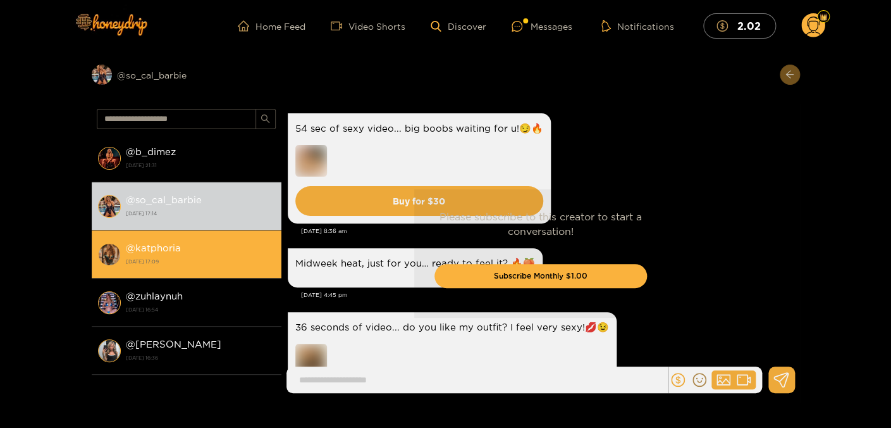
scroll to position [2081, 0]
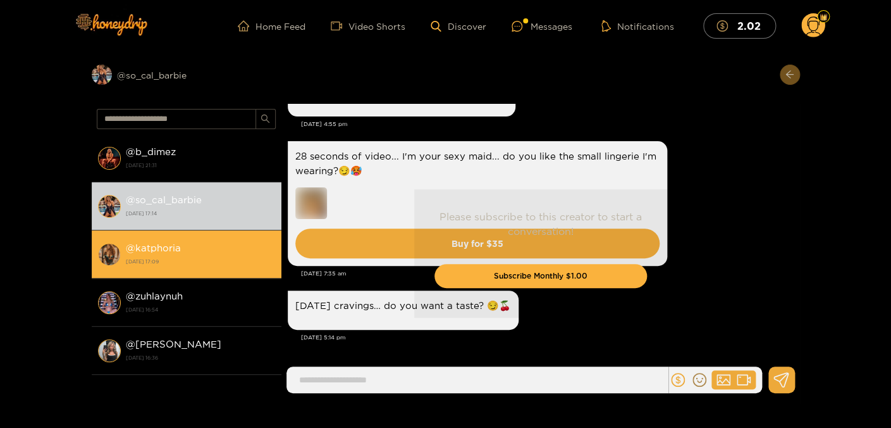
click at [213, 256] on strong "[DATE] 17:09" at bounding box center [200, 261] width 149 height 11
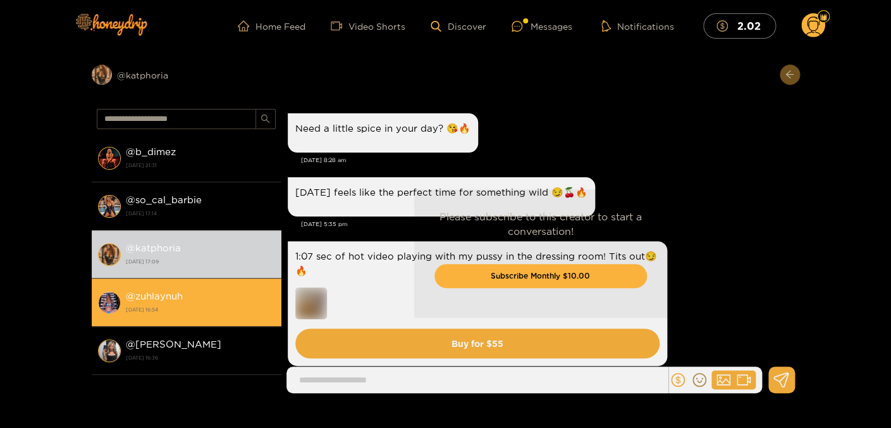
scroll to position [2266, 0]
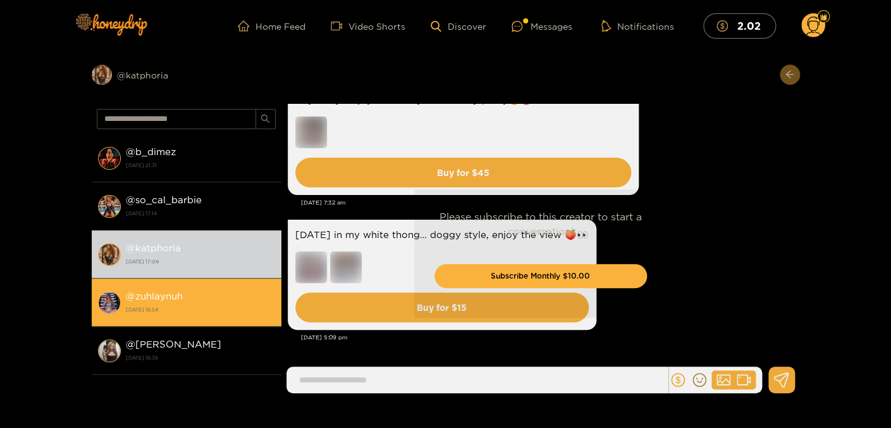
click at [242, 312] on strong "[DATE] 16:54" at bounding box center [200, 309] width 149 height 11
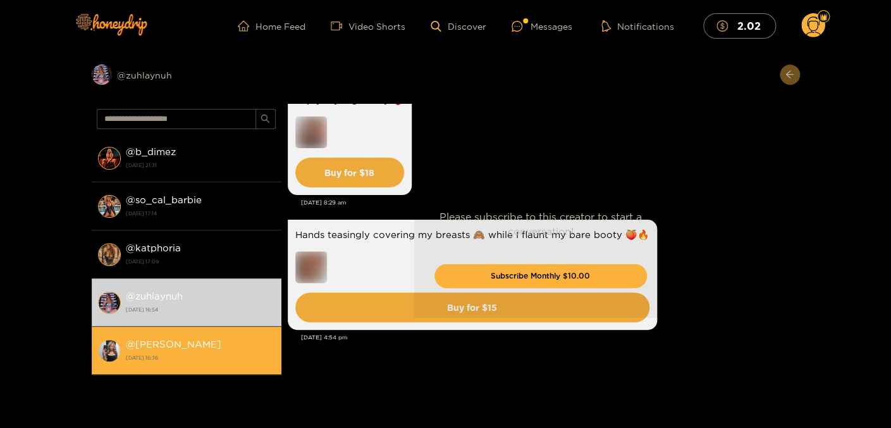
scroll to position [3106, 0]
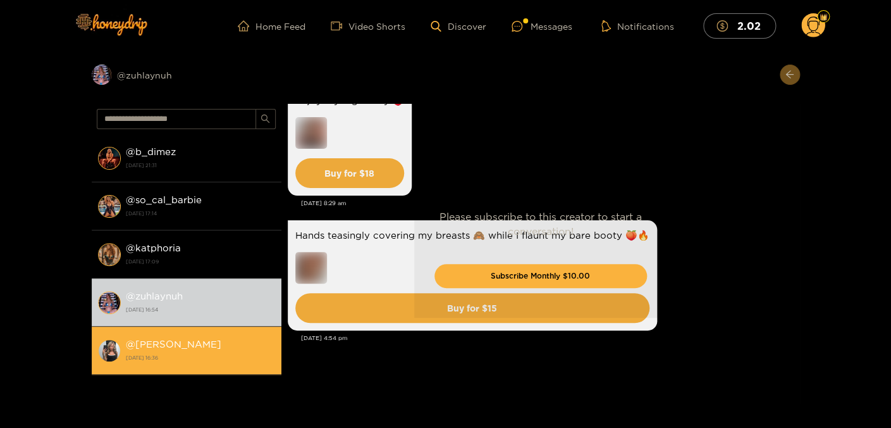
click at [224, 349] on div "@ kendra 24 September 2025 16:36" at bounding box center [200, 350] width 149 height 28
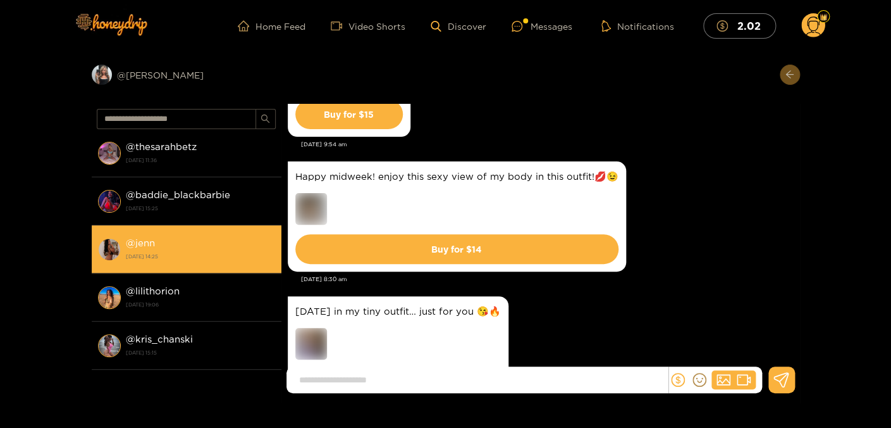
scroll to position [410, 0]
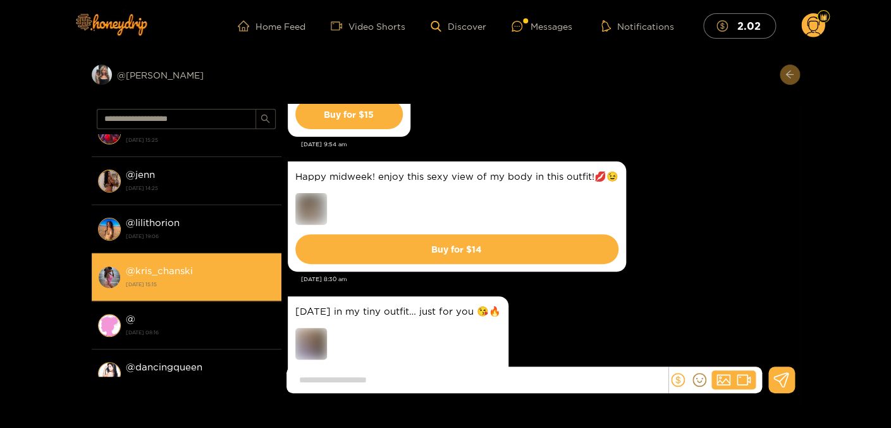
click at [216, 268] on div "@ kris_chanski 4 January 2025 15:15" at bounding box center [200, 276] width 149 height 28
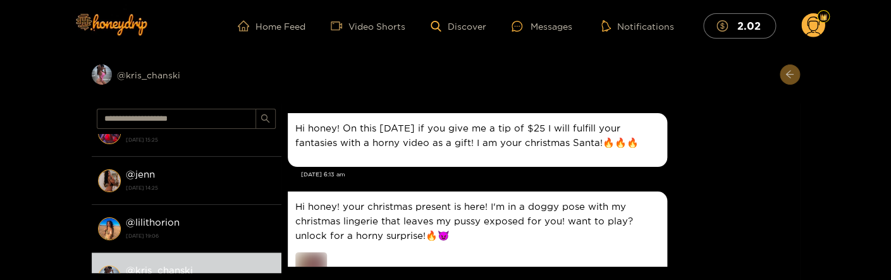
click at [727, 201] on div "Hi honey! your christmas present is here! I'm in a doggy pose with my christmas…" at bounding box center [541, 260] width 506 height 145
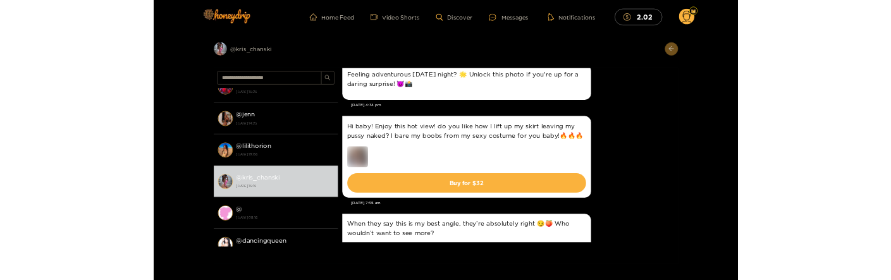
scroll to position [2732, 0]
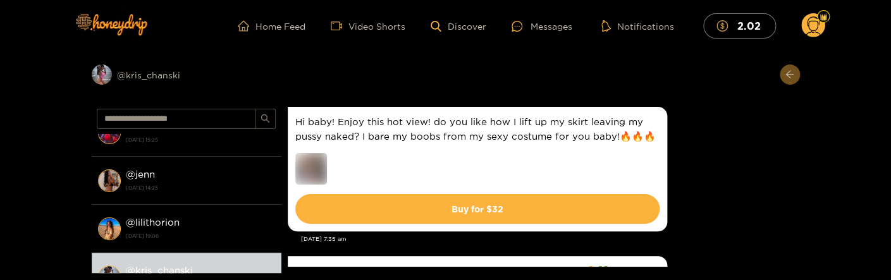
click at [321, 168] on img at bounding box center [311, 169] width 32 height 32
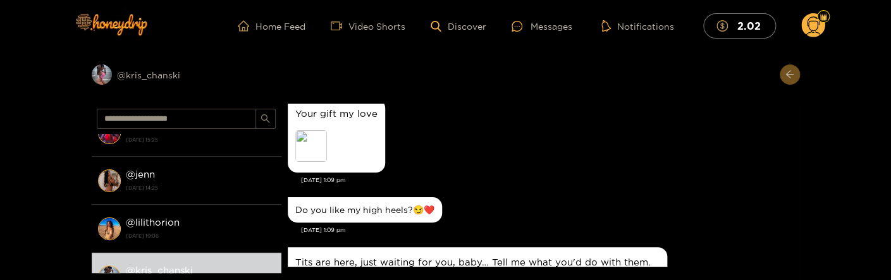
scroll to position [5943, 0]
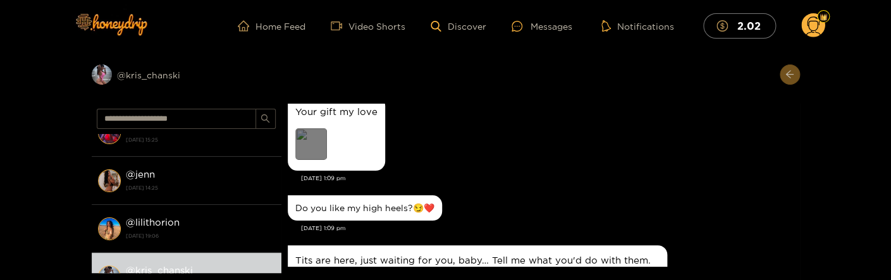
click at [308, 144] on div "Preview" at bounding box center [311, 144] width 32 height 32
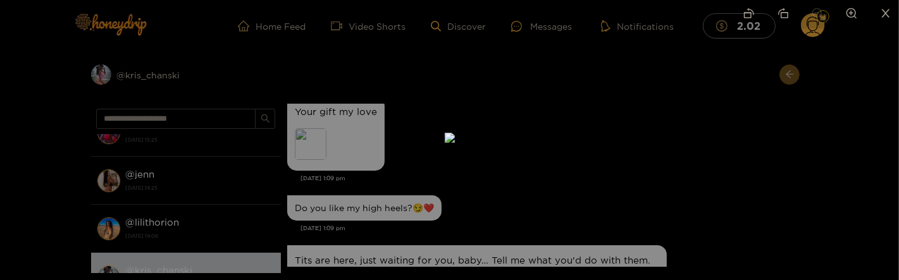
click at [687, 147] on div at bounding box center [449, 140] width 899 height 280
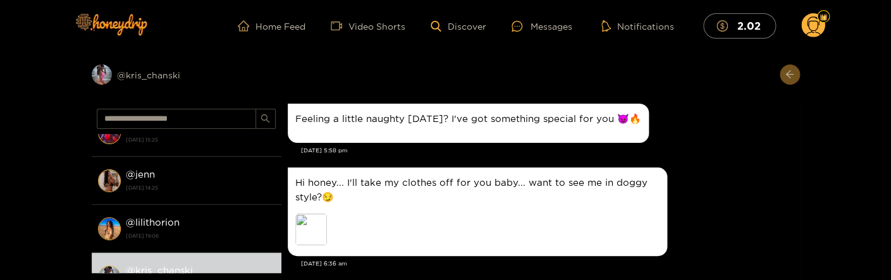
scroll to position [7309, 0]
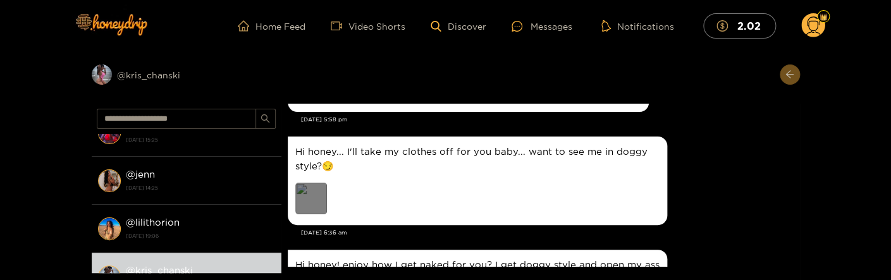
click at [312, 200] on div "Preview" at bounding box center [311, 199] width 32 height 32
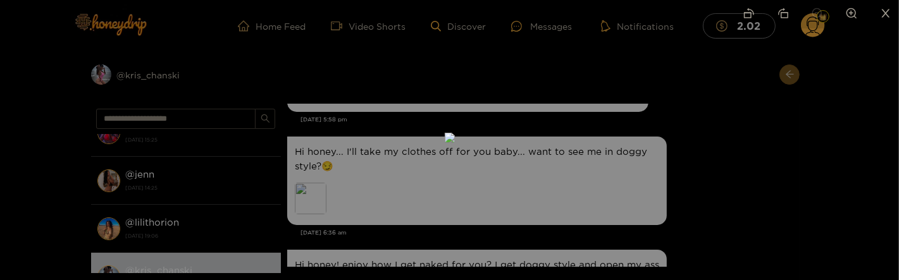
click at [717, 206] on div at bounding box center [449, 140] width 899 height 280
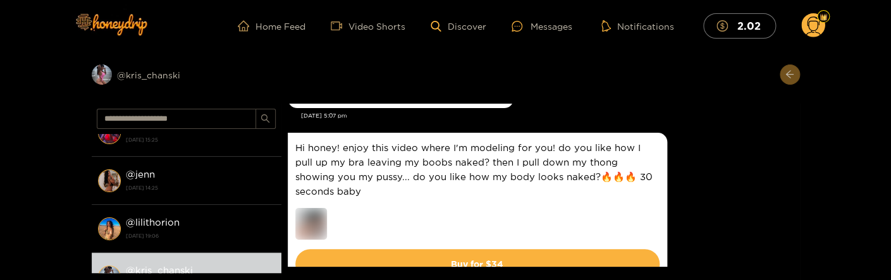
scroll to position [9769, 0]
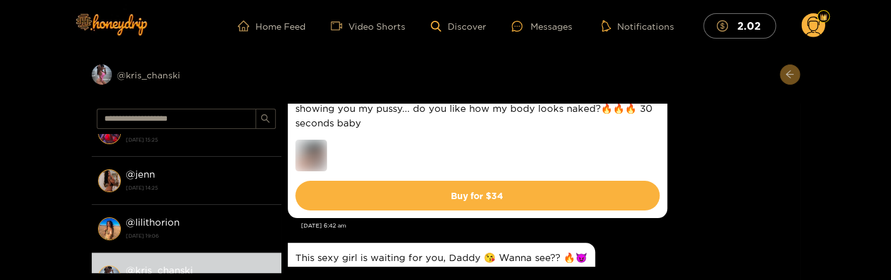
click at [26, 152] on div "Preview @ kris_chanski @ b_dimez 24 September 2025 21:31 @ so_cal_barbie 24 Sep…" at bounding box center [445, 176] width 891 height 248
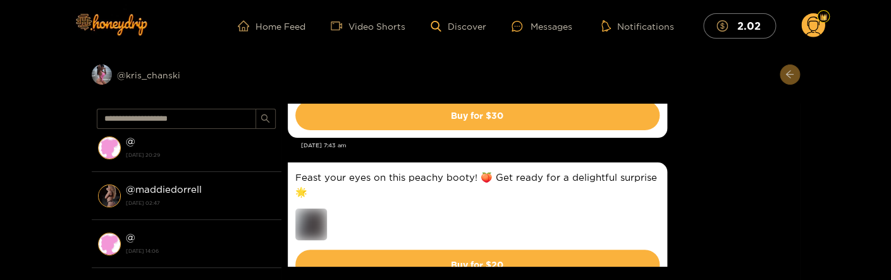
scroll to position [956, 0]
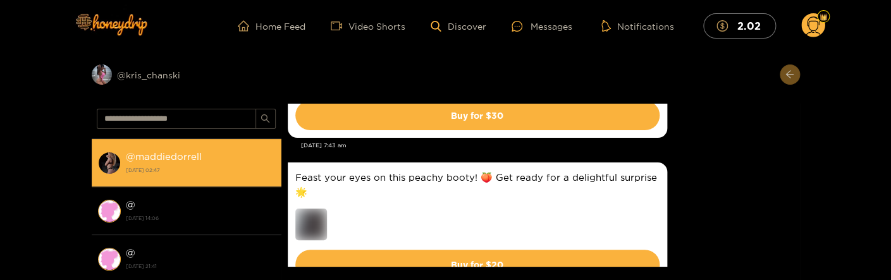
click at [204, 165] on strong "[DATE] 02:47" at bounding box center [200, 169] width 149 height 11
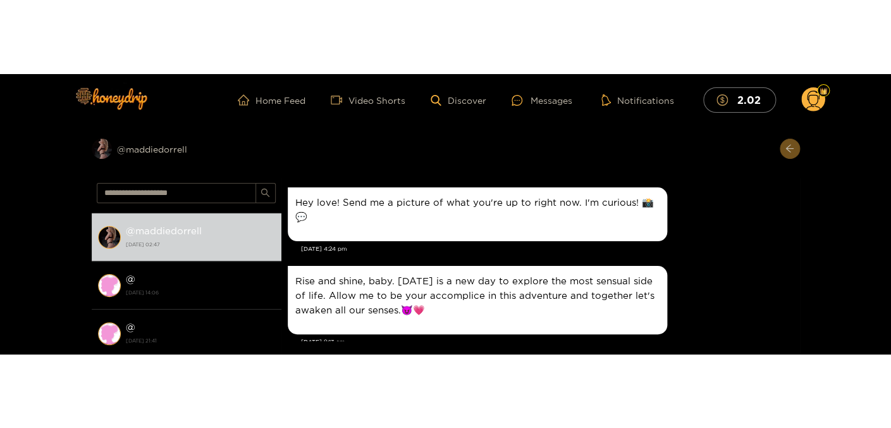
scroll to position [956, 0]
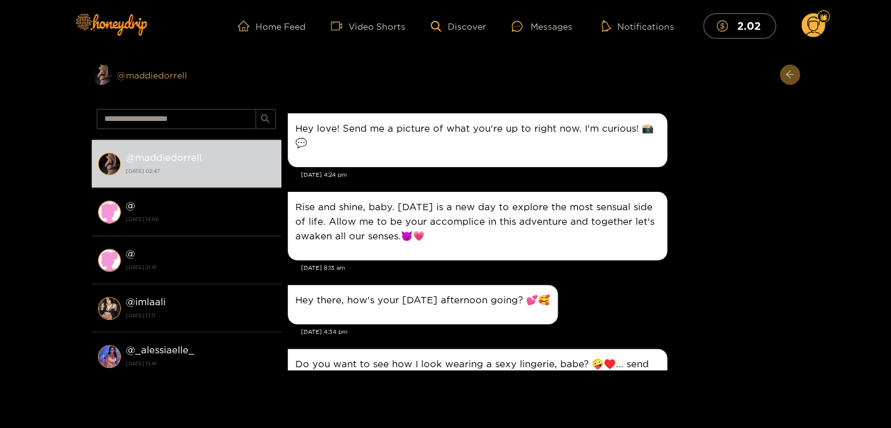
click at [156, 75] on div "Preview @ maddiedorrell" at bounding box center [187, 75] width 190 height 20
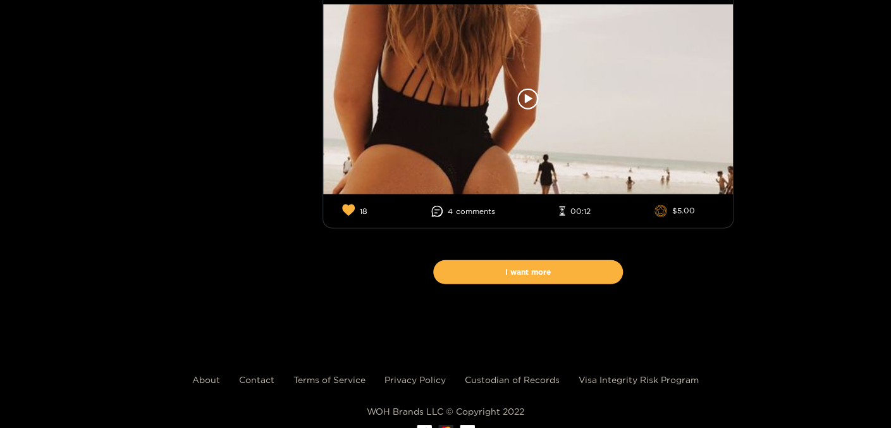
scroll to position [10028, 0]
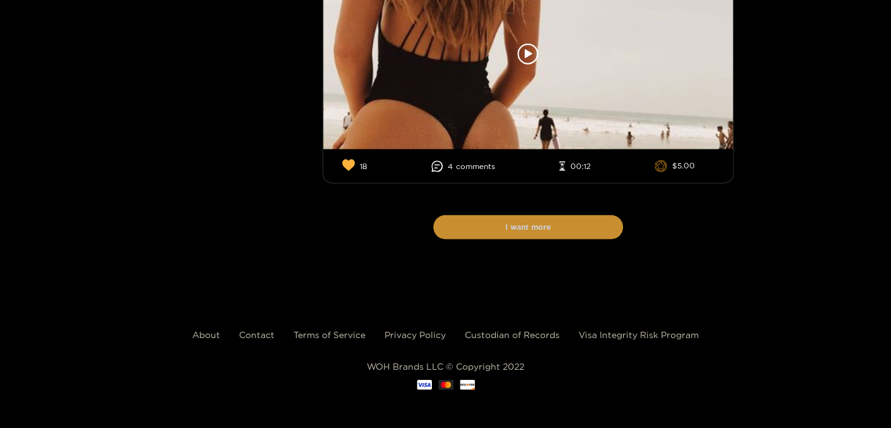
click at [538, 223] on button "I want more" at bounding box center [528, 227] width 190 height 24
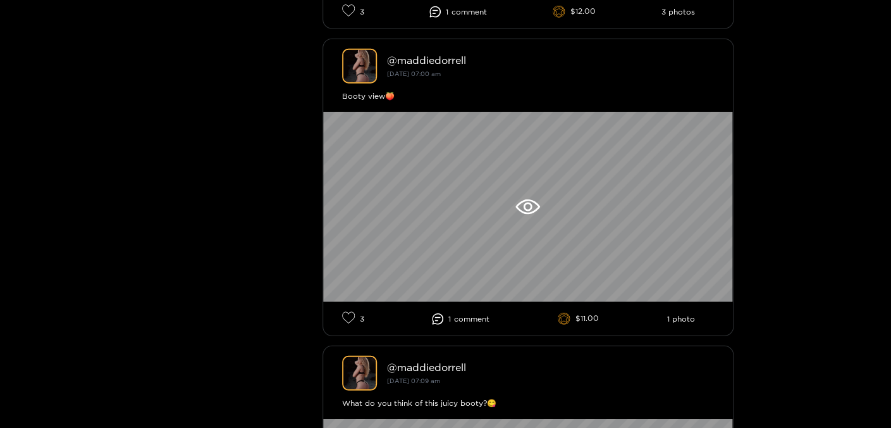
scroll to position [6476, 0]
